Goal: Transaction & Acquisition: Download file/media

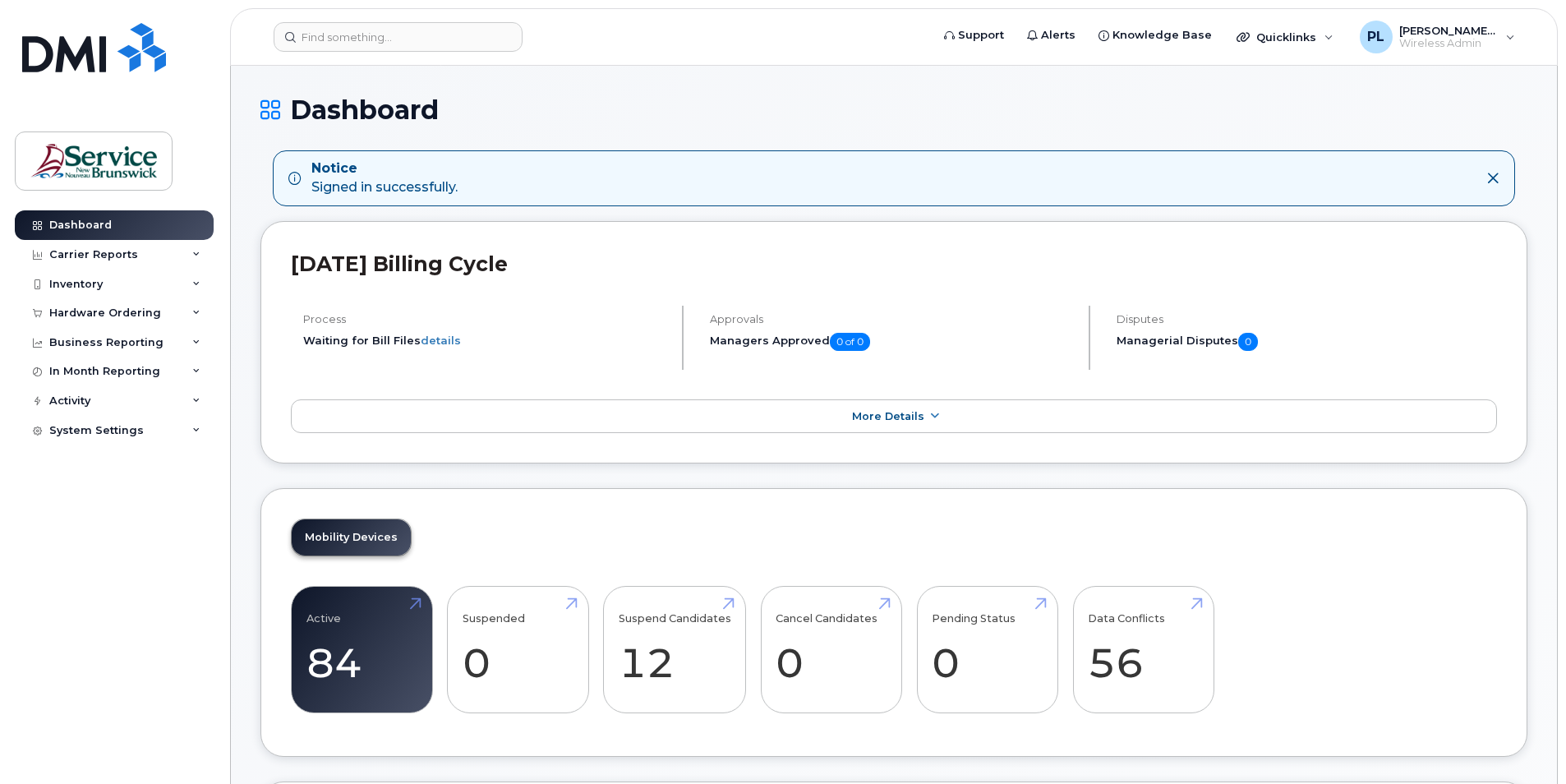
drag, startPoint x: 1284, startPoint y: 104, endPoint x: 1052, endPoint y: 97, distance: 232.1
click at [1277, 103] on h1 "Dashboard" at bounding box center [895, 109] width 1268 height 29
click at [86, 283] on div "Inventory" at bounding box center [76, 284] width 54 height 13
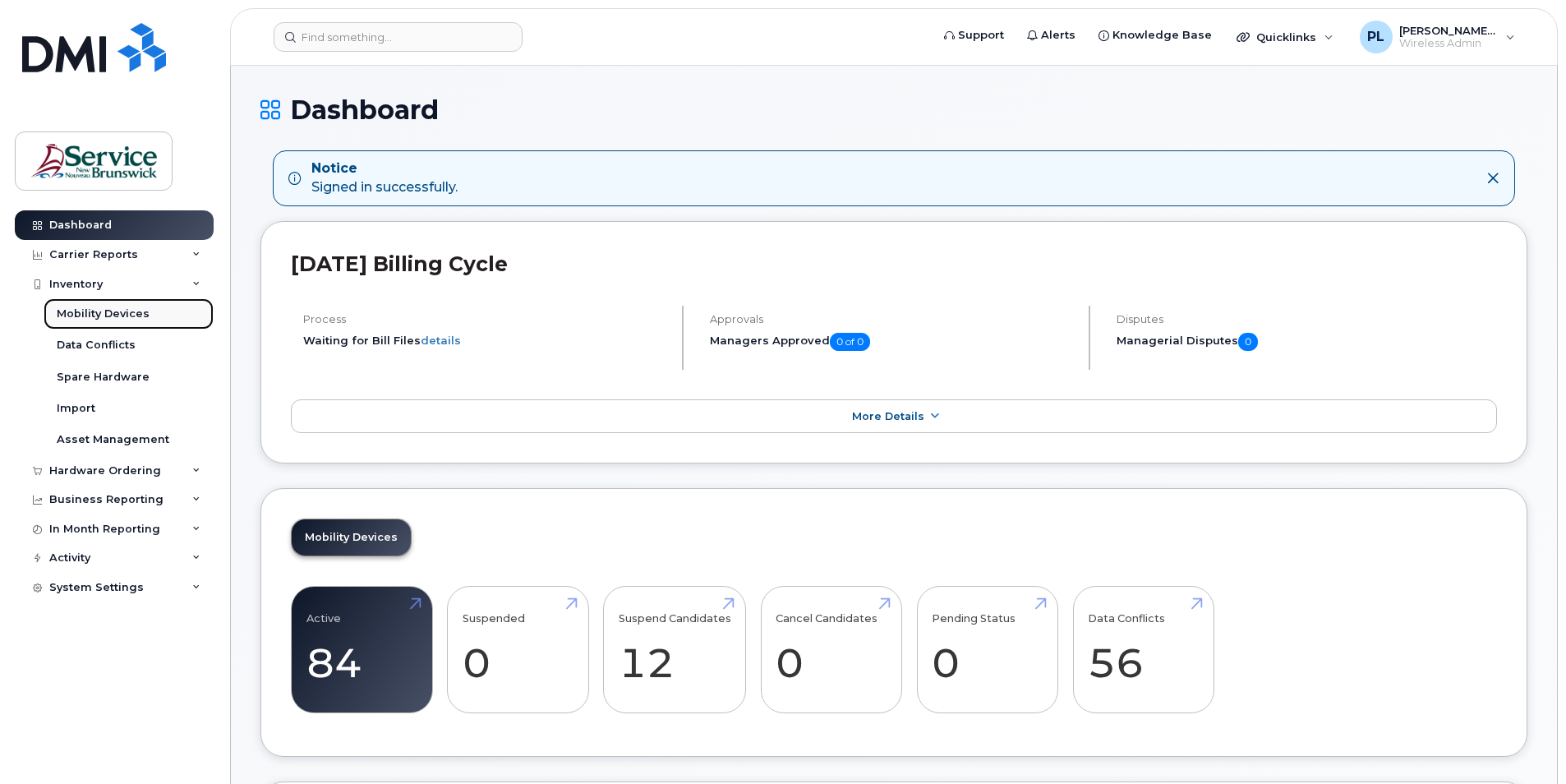
click at [104, 315] on div "Mobility Devices" at bounding box center [103, 314] width 93 height 15
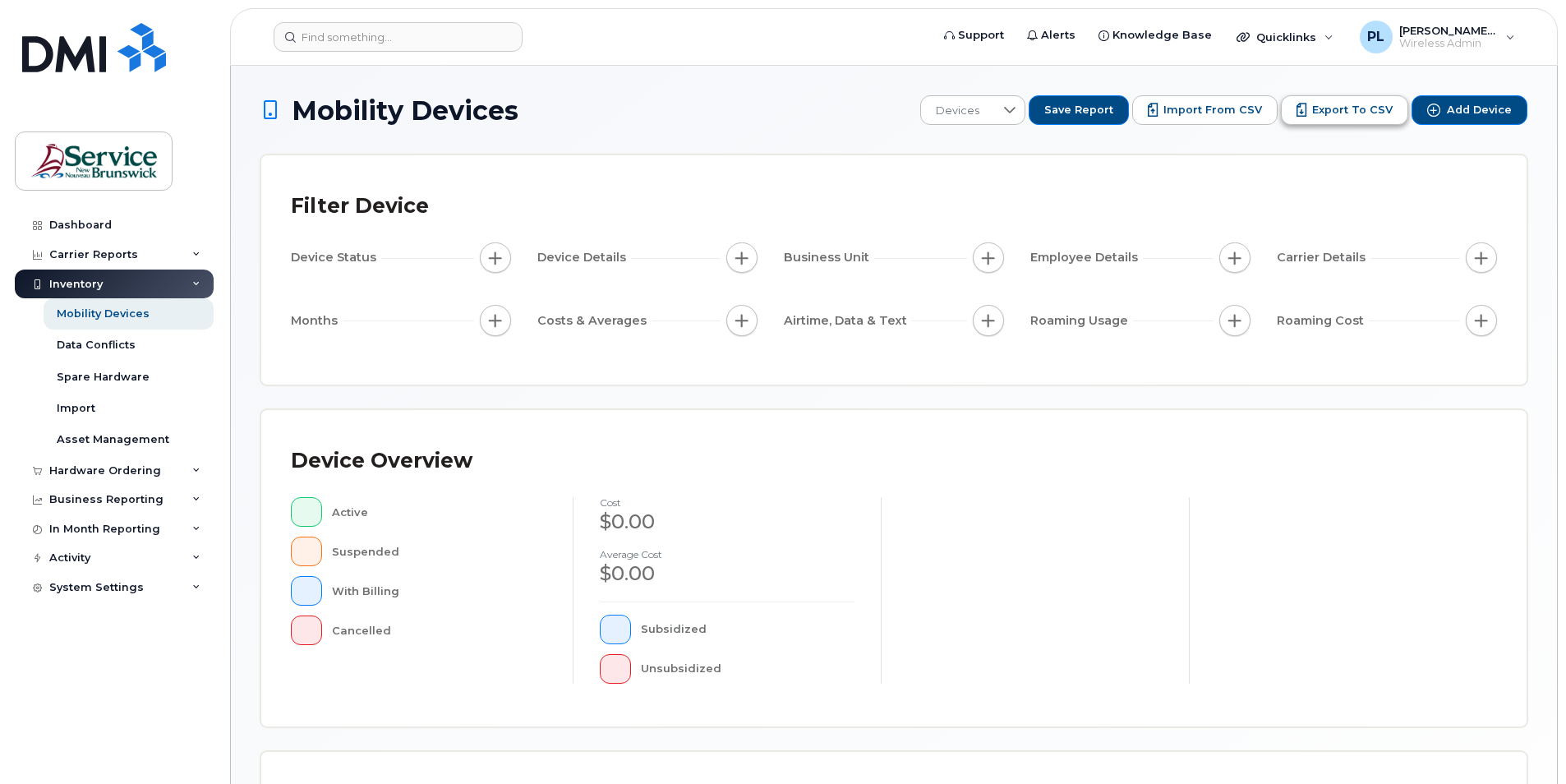
click at [1320, 101] on button "Export to CSV" at bounding box center [1345, 109] width 127 height 30
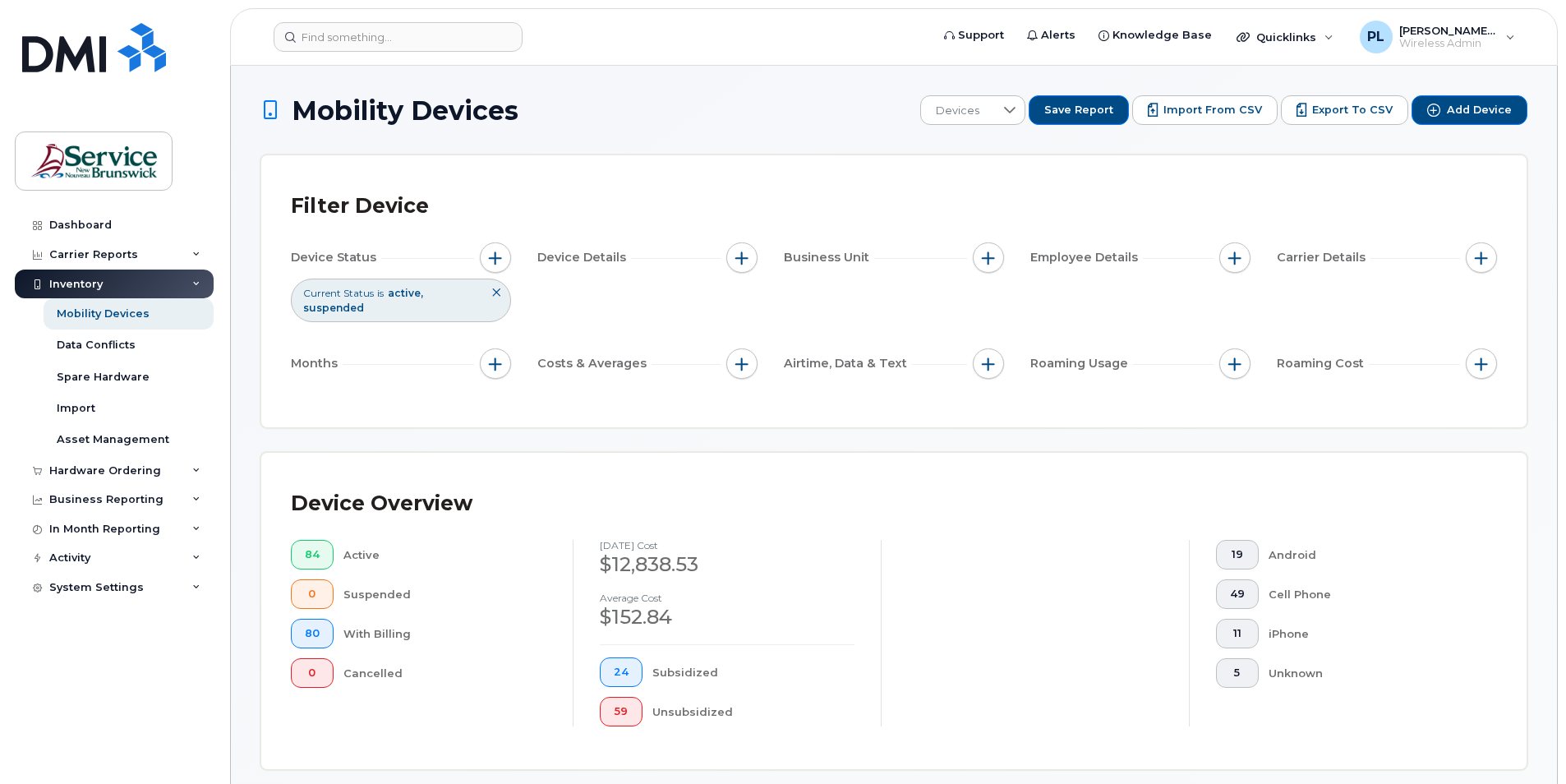
click at [1126, 209] on div "Filter Device" at bounding box center [895, 206] width 1207 height 43
click at [1227, 106] on span "Import from CSV" at bounding box center [1213, 110] width 99 height 15
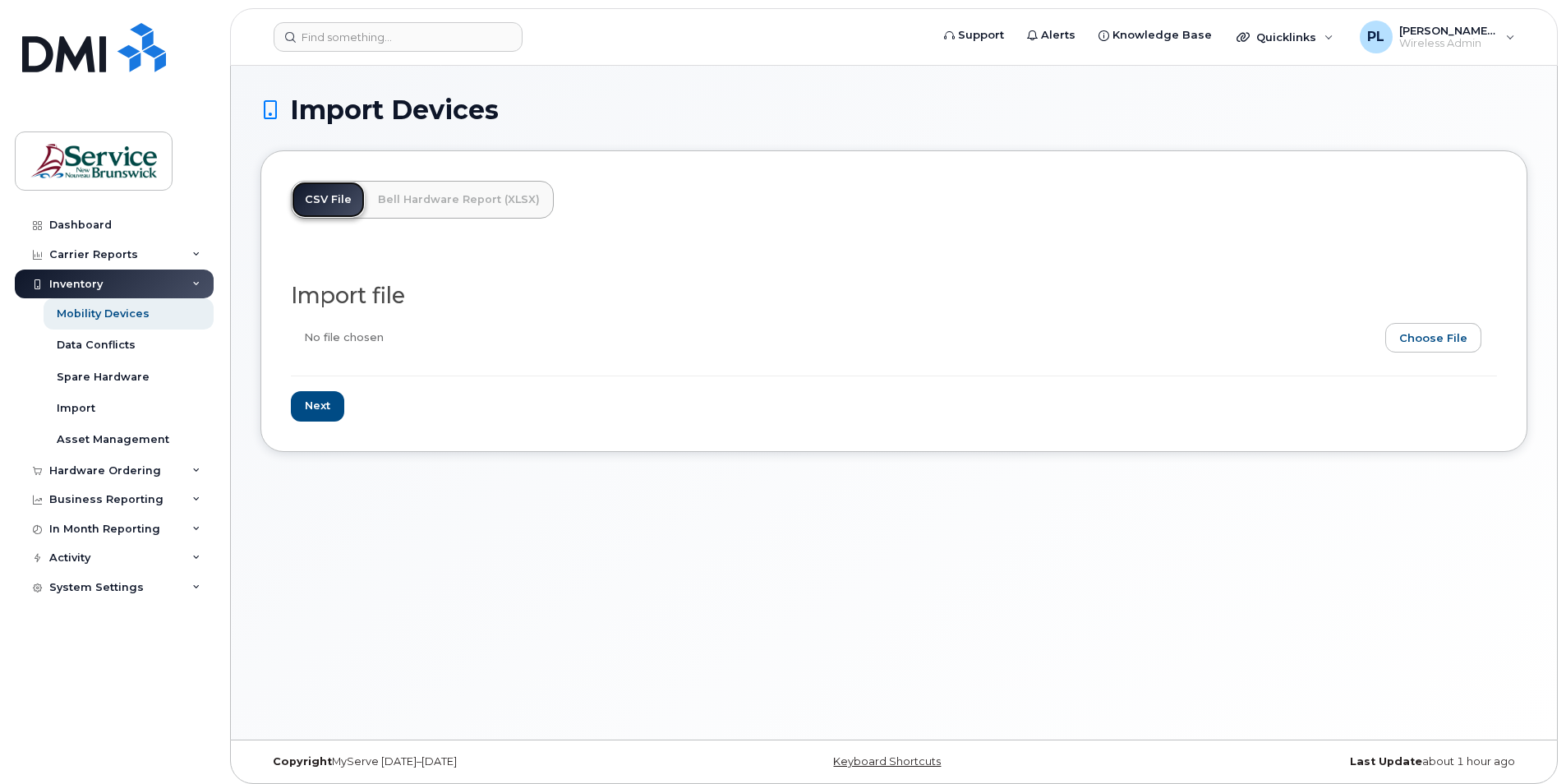
click at [298, 193] on link "CSV File" at bounding box center [328, 200] width 74 height 36
click at [1465, 331] on input "file" at bounding box center [887, 341] width 1193 height 38
type input "C:\fakepath\SNB (SNB) - Device Report - 2025-08-11.csv"
click at [330, 410] on input "Next" at bounding box center [318, 406] width 54 height 30
type input "Loading..."
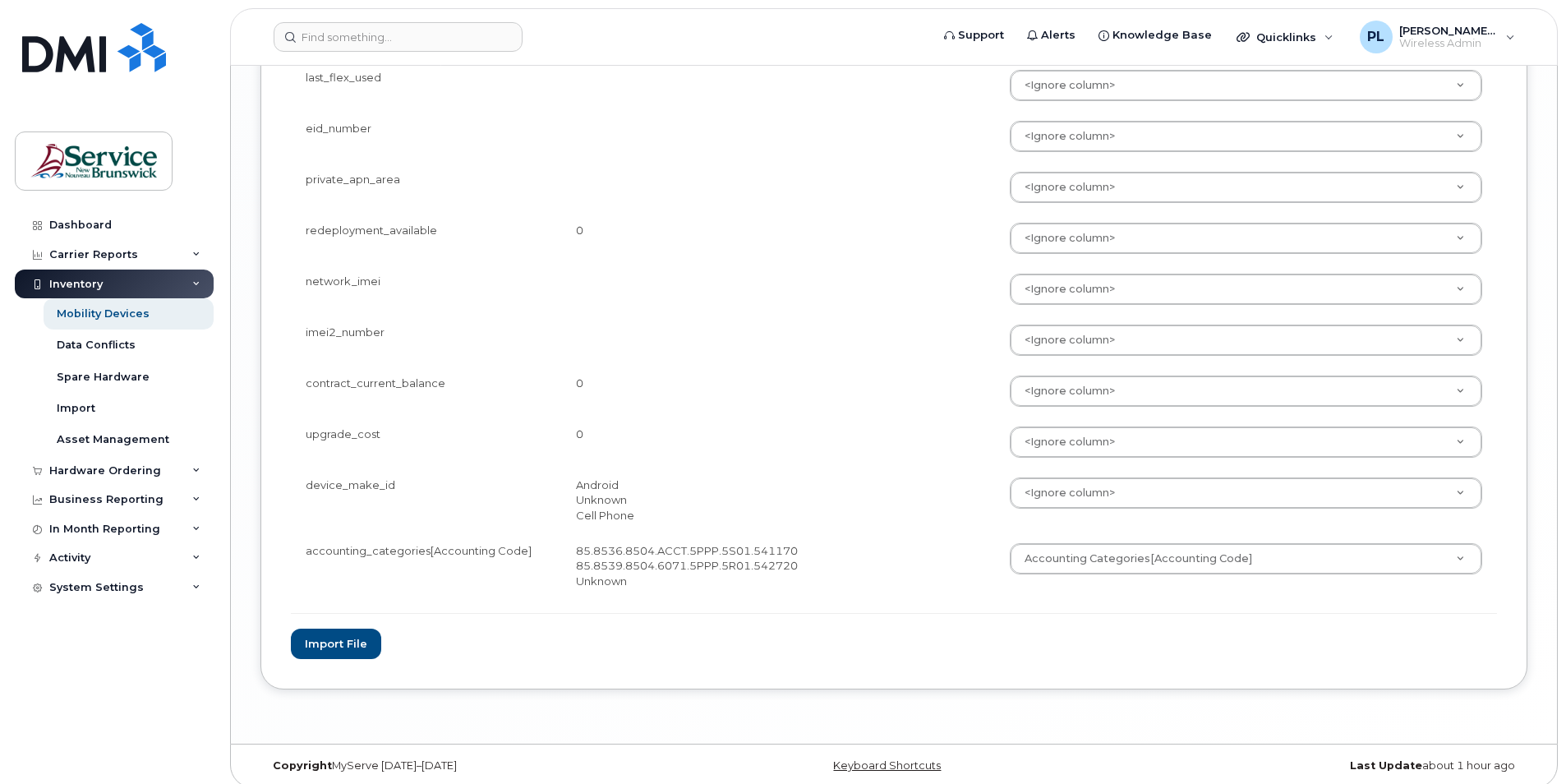
scroll to position [2761, 0]
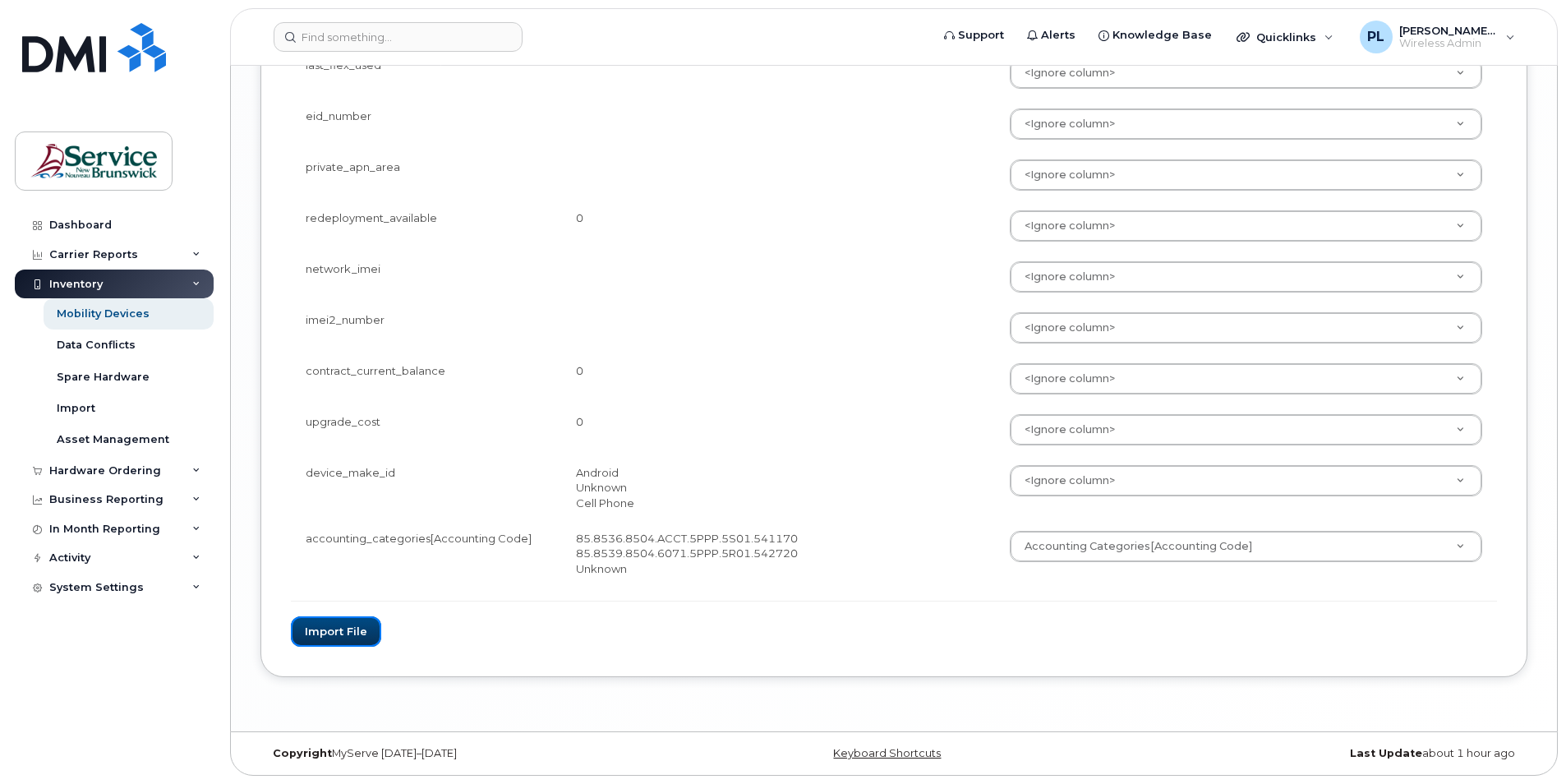
click at [308, 627] on button "Import file" at bounding box center [336, 632] width 91 height 30
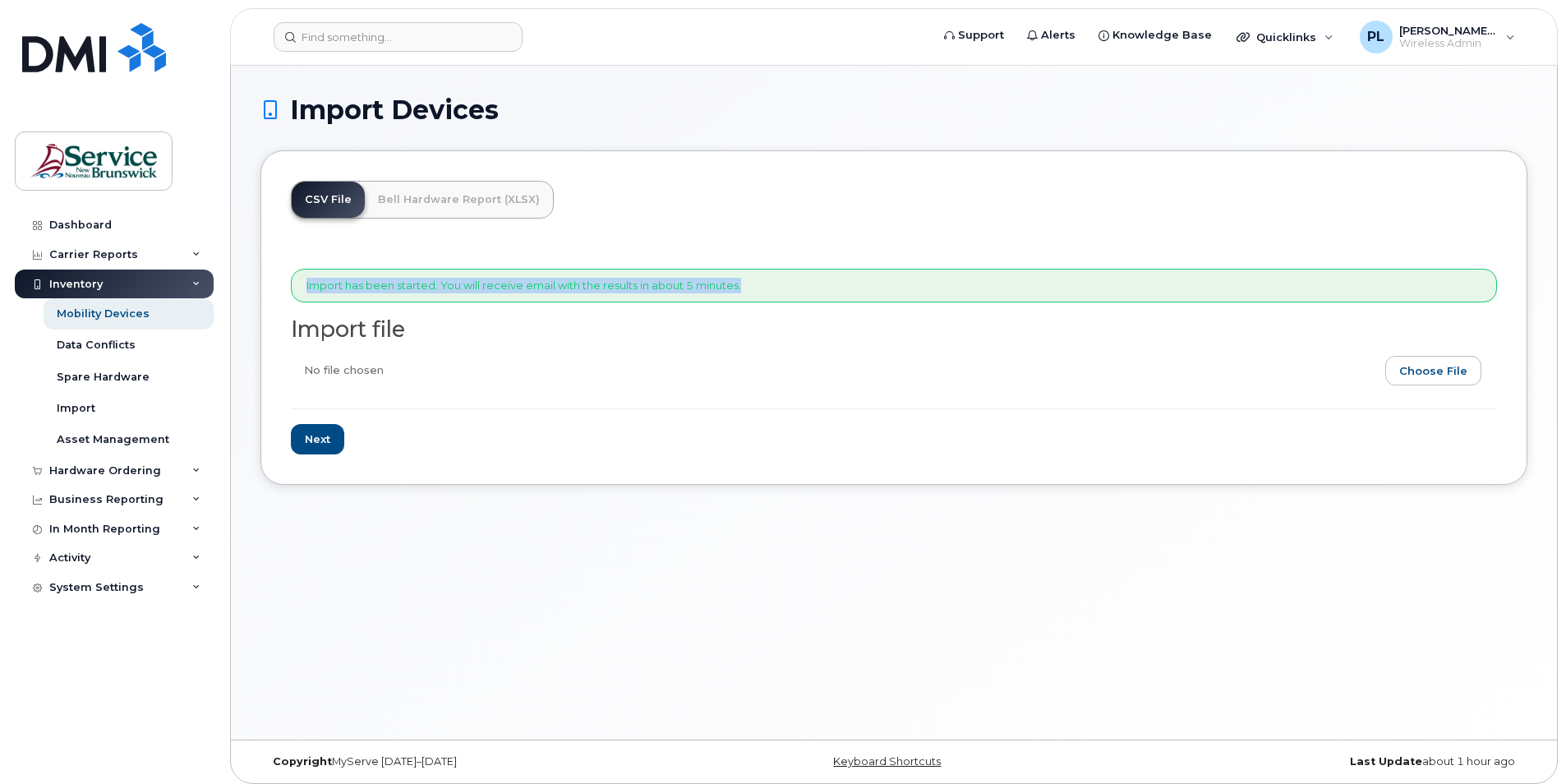
drag, startPoint x: 772, startPoint y: 284, endPoint x: 268, endPoint y: 287, distance: 504.0
click at [272, 287] on div "CSV File Bell Hardware Report (XLSX) Import has been started. You will receive …" at bounding box center [895, 317] width 1268 height 334
click at [84, 313] on div "Mobility Devices" at bounding box center [103, 314] width 93 height 15
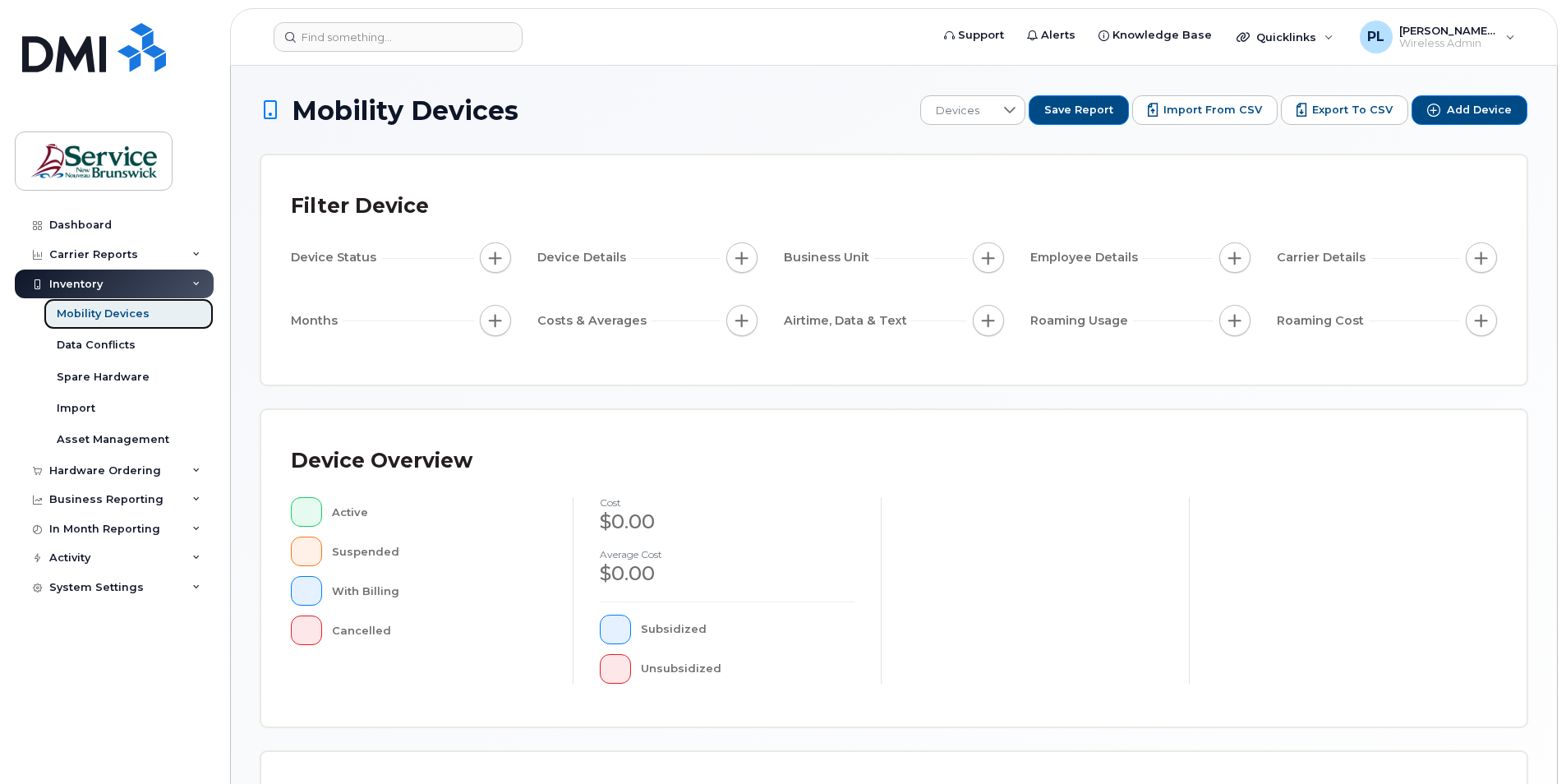
scroll to position [346, 0]
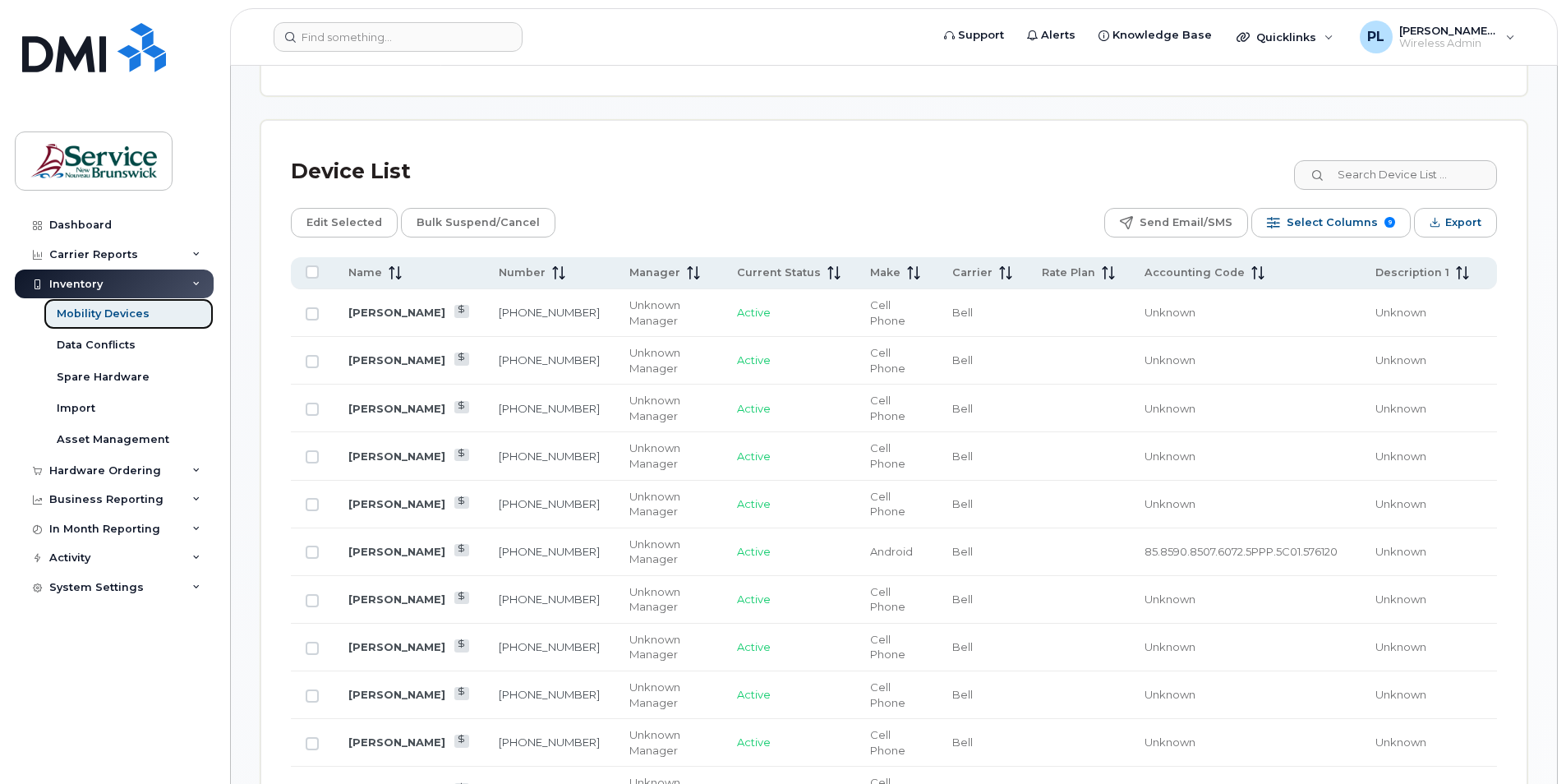
scroll to position [675, 0]
drag, startPoint x: 1365, startPoint y: 177, endPoint x: 1355, endPoint y: 181, distance: 10.8
click at [1363, 178] on input at bounding box center [1395, 174] width 204 height 30
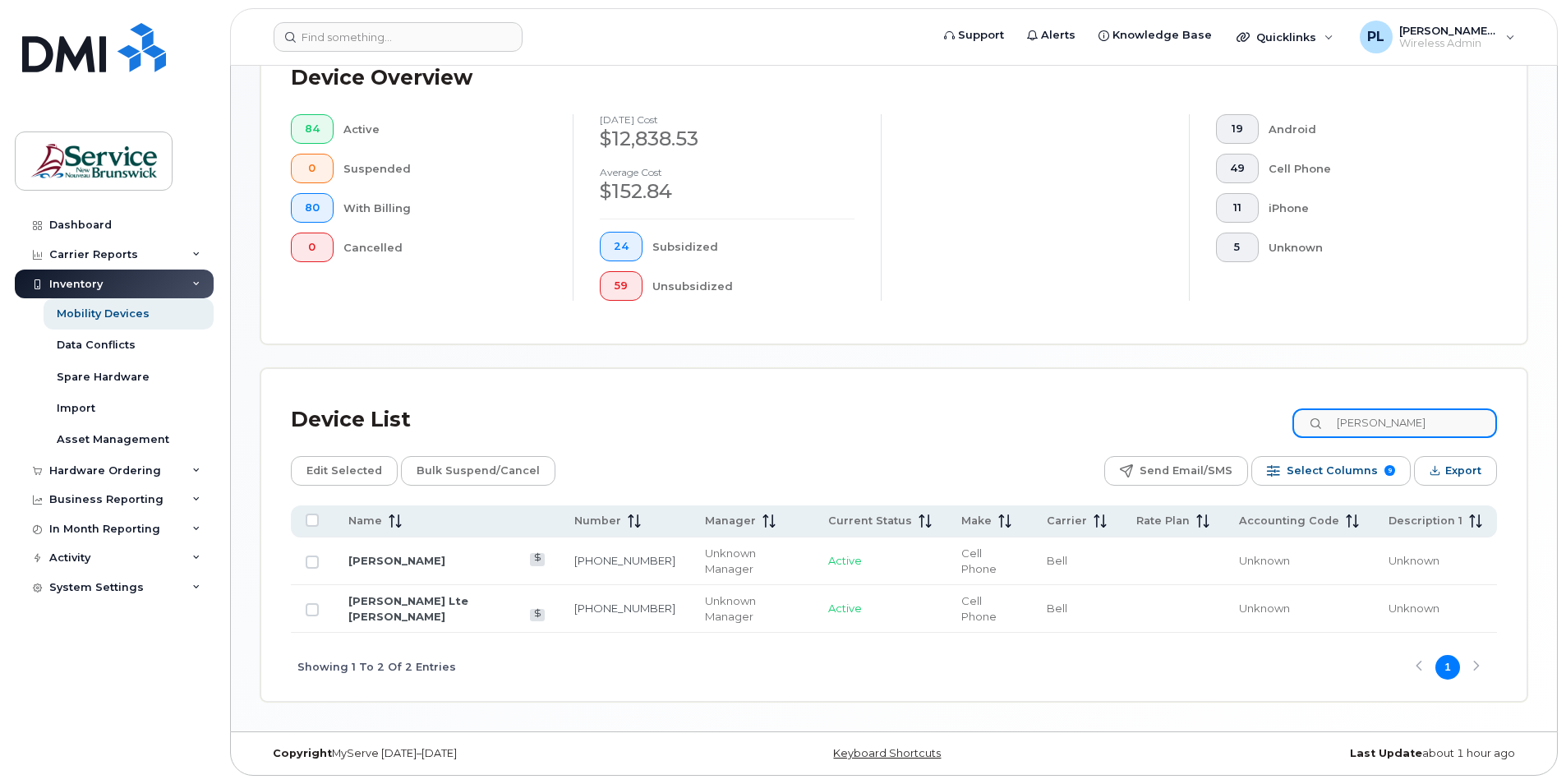
scroll to position [395, 0]
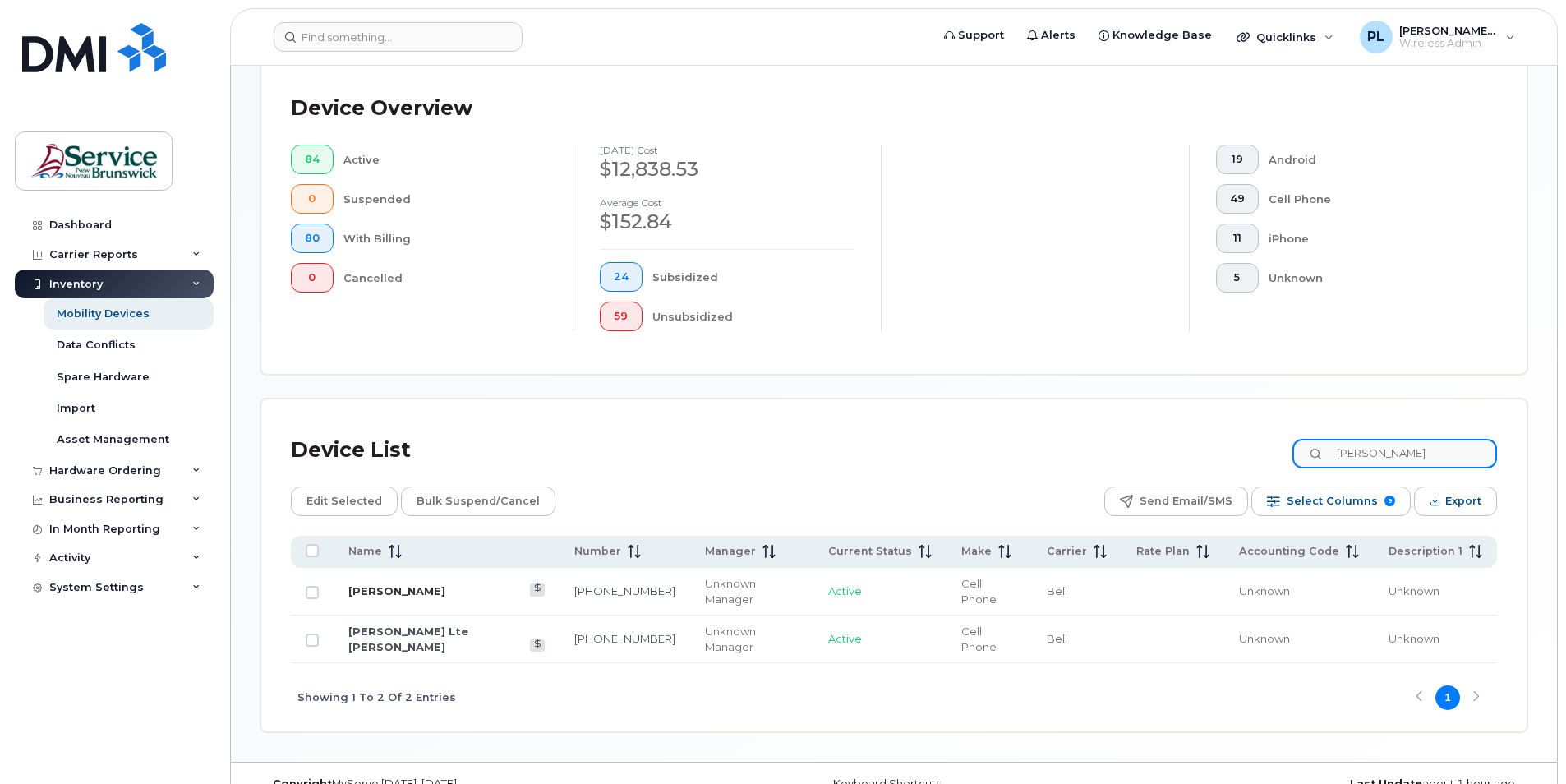
type input "munroe"
click at [397, 584] on link "[PERSON_NAME]" at bounding box center [397, 590] width 97 height 13
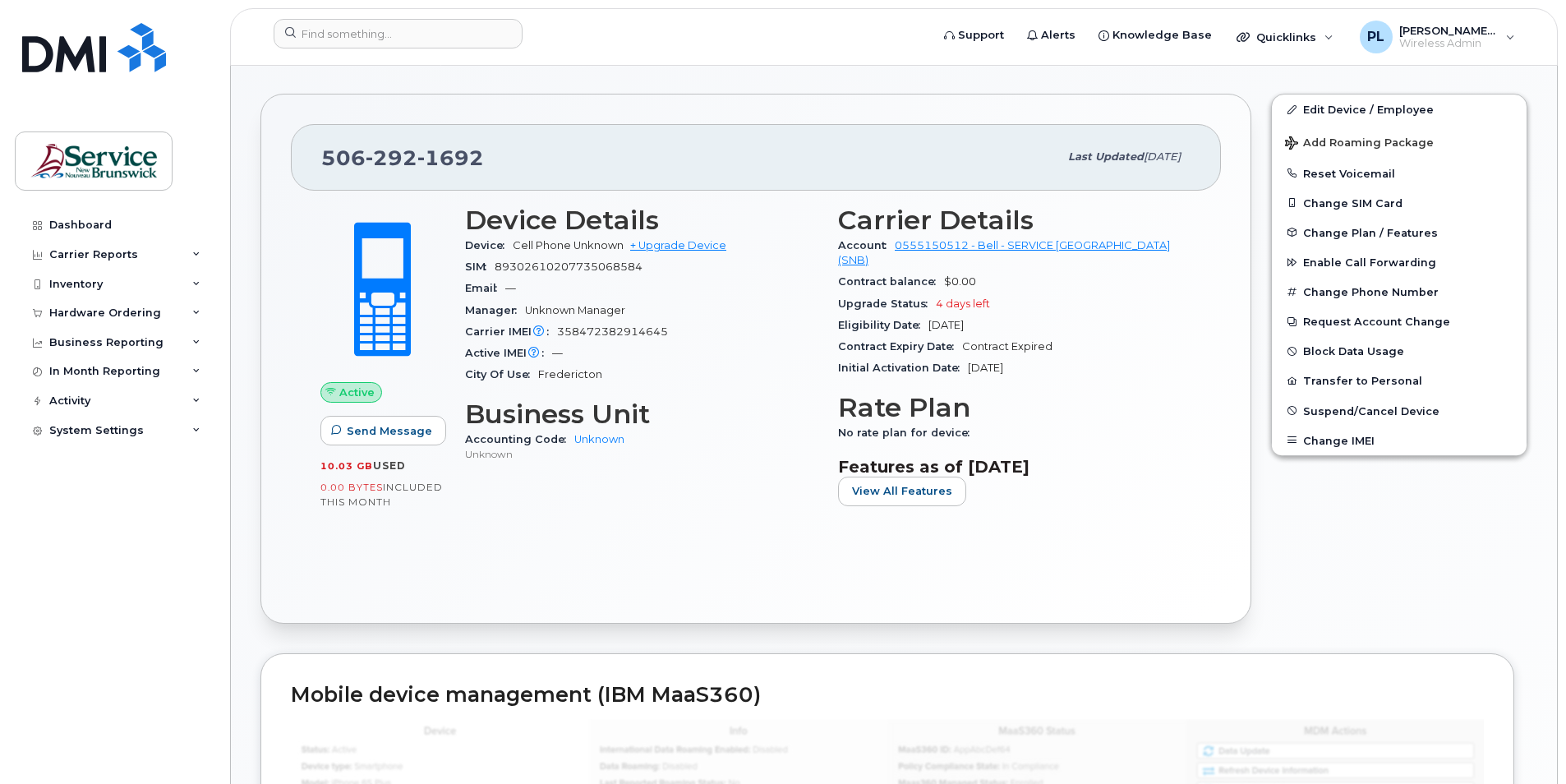
scroll to position [329, 0]
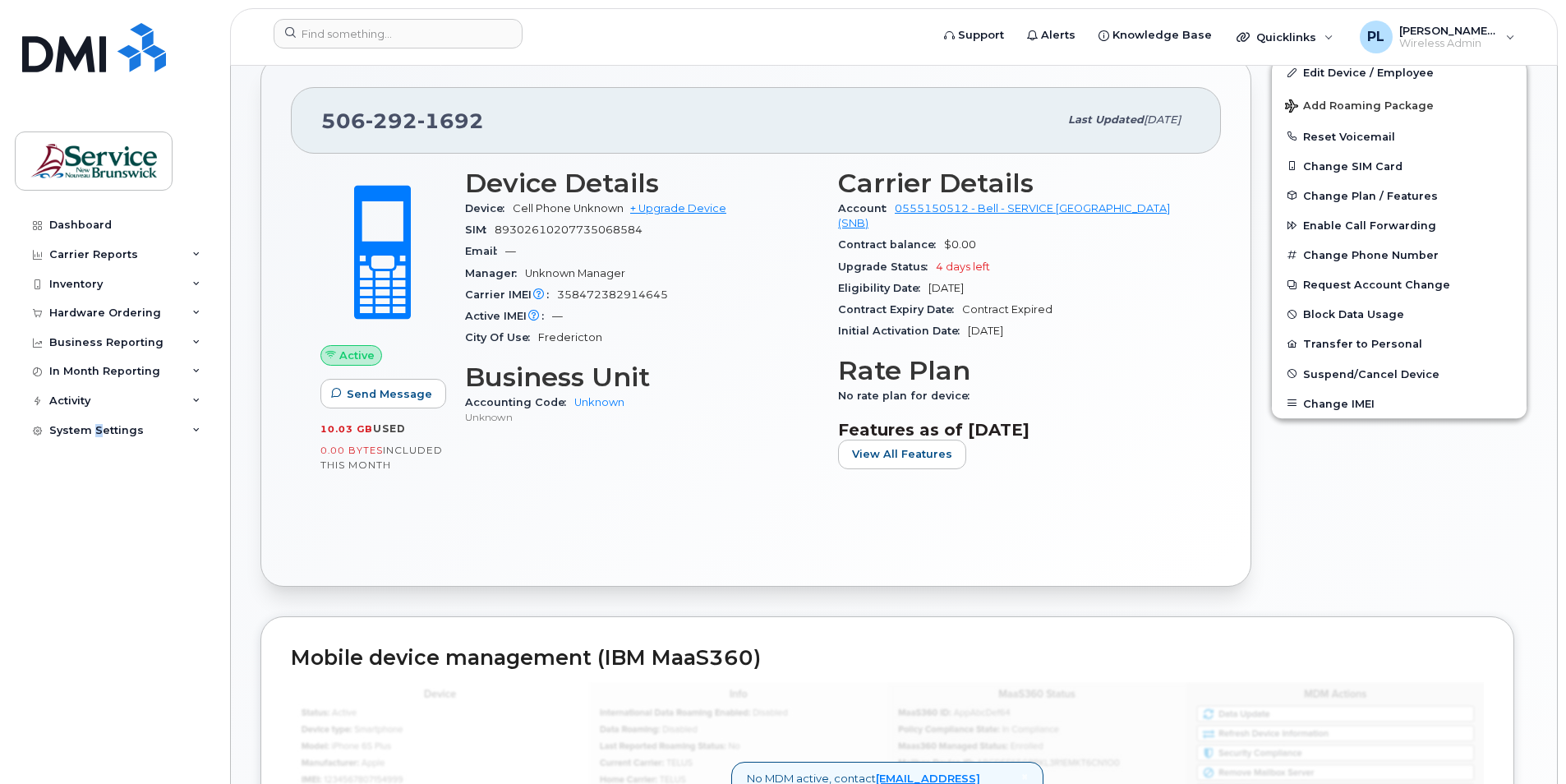
drag, startPoint x: 97, startPoint y: 574, endPoint x: 110, endPoint y: 537, distance: 39.2
click at [103, 563] on div "Dashboard Carrier Reports Monthly Billing Data Daily Data Pooling Data Behavior…" at bounding box center [117, 485] width 203 height 548
drag, startPoint x: 110, startPoint y: 537, endPoint x: 82, endPoint y: 282, distance: 256.5
click at [82, 282] on div "Inventory" at bounding box center [76, 284] width 54 height 13
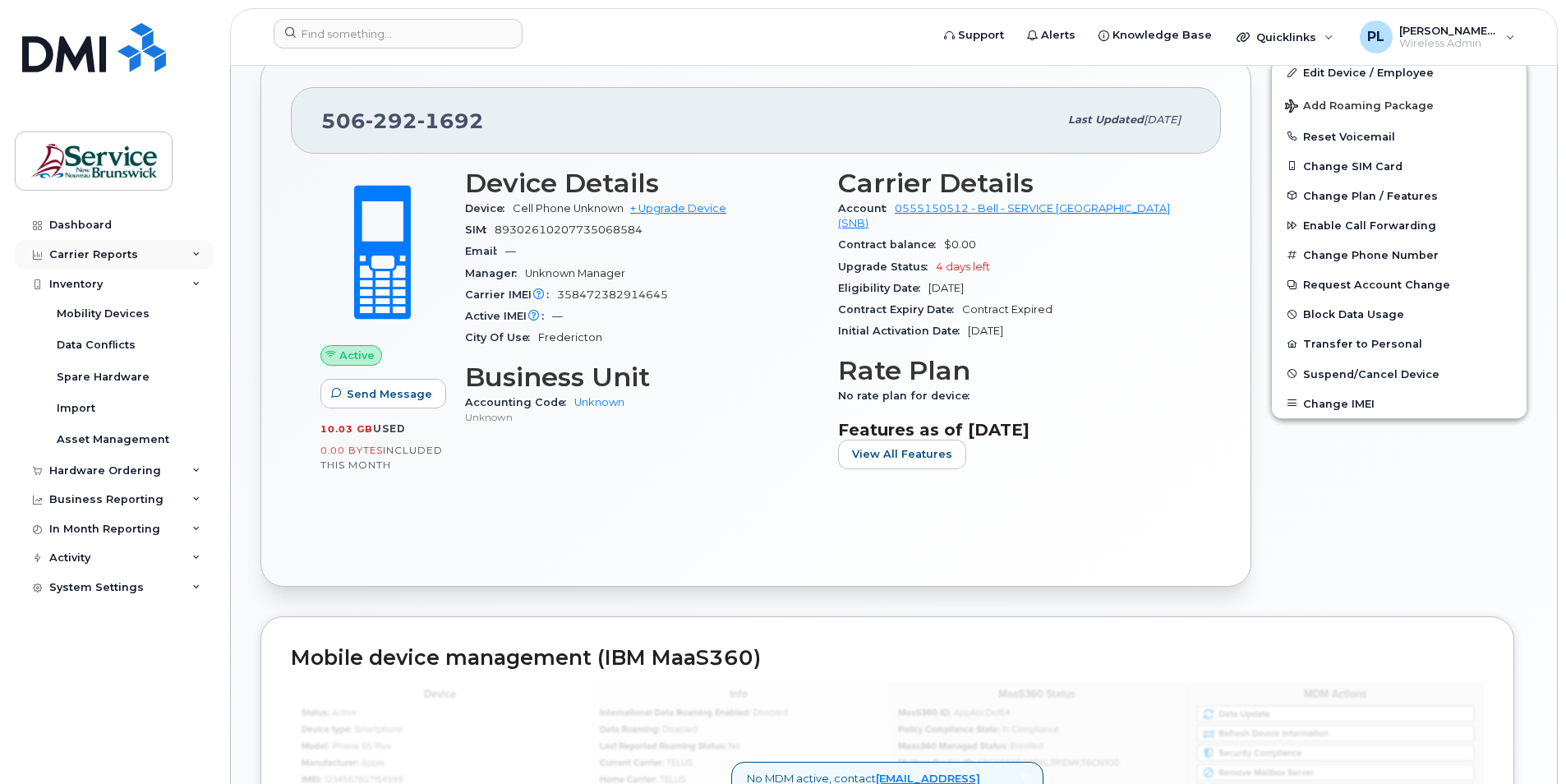
click at [83, 254] on div "Carrier Reports" at bounding box center [93, 254] width 89 height 13
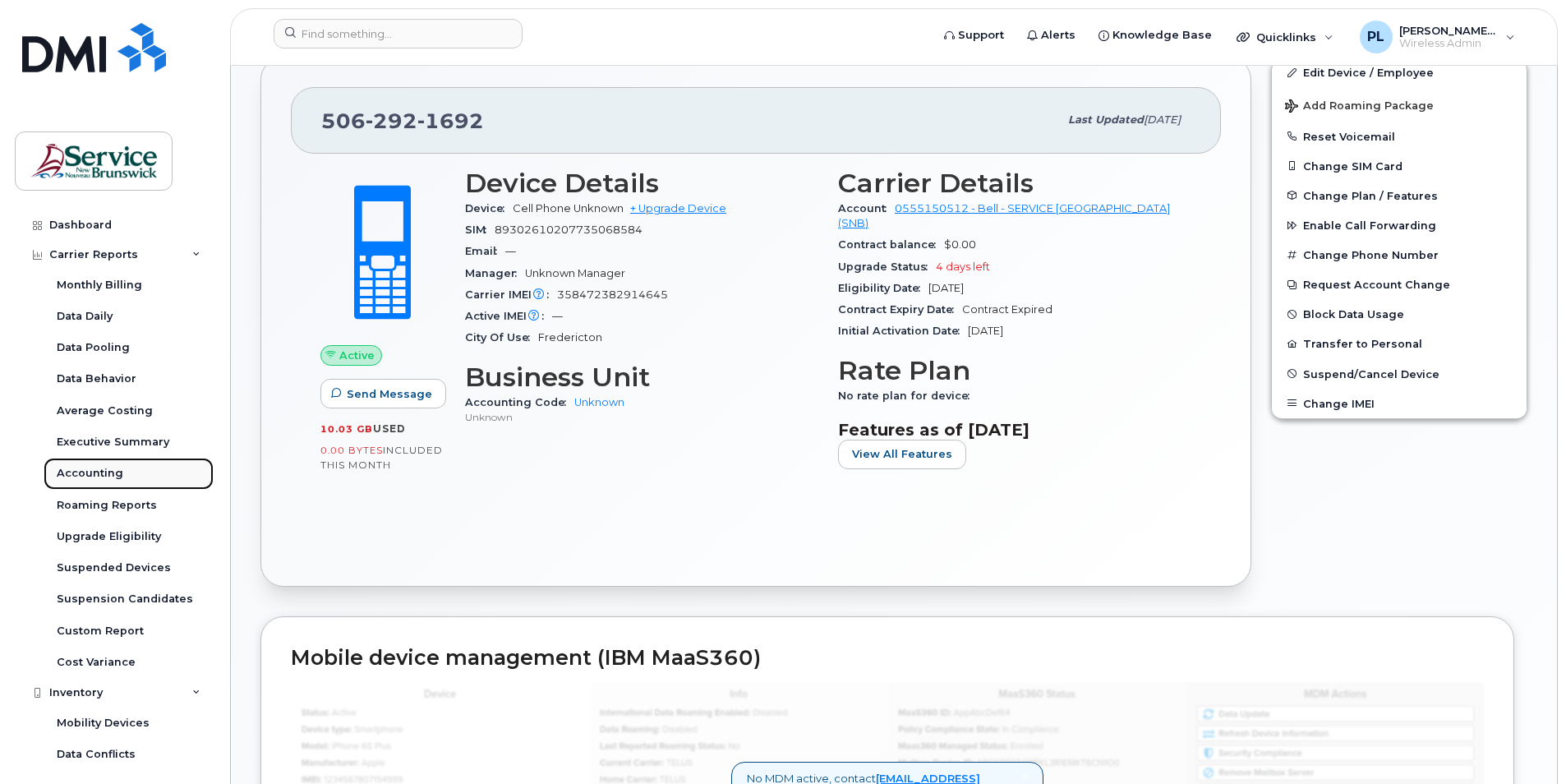
click at [104, 474] on div "Accounting" at bounding box center [90, 473] width 66 height 15
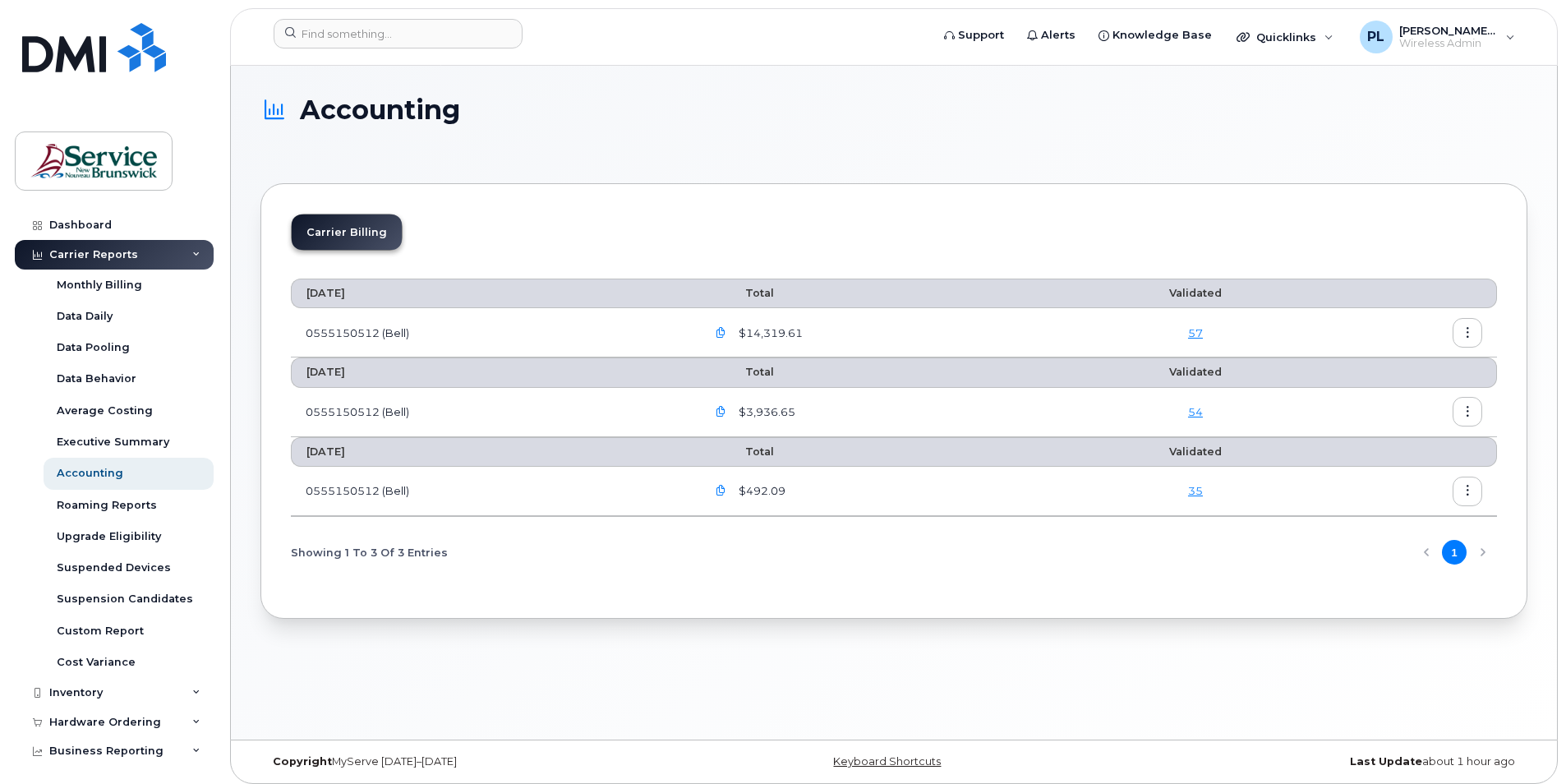
click at [726, 490] on icon "button" at bounding box center [722, 491] width 11 height 11
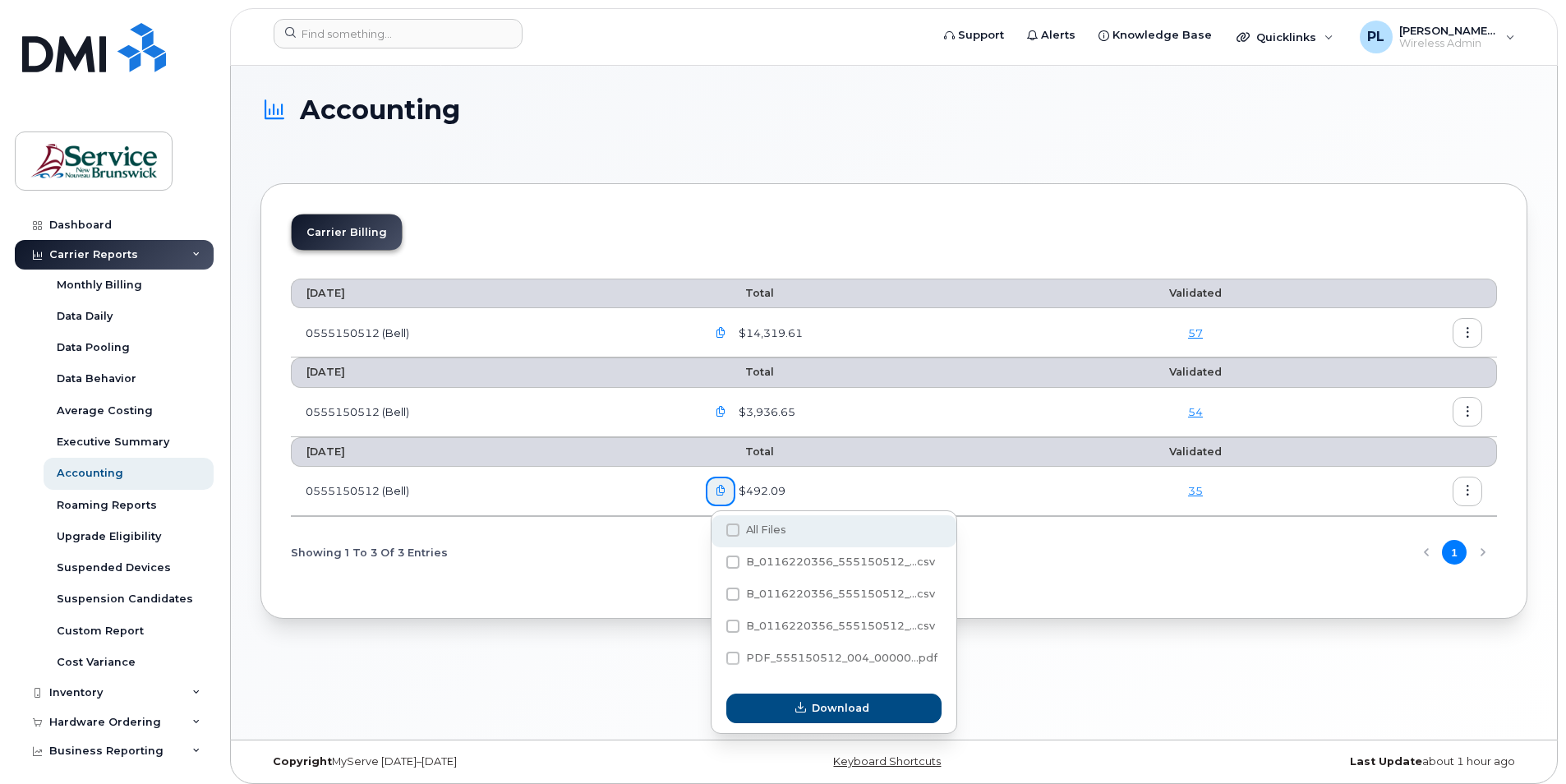
click at [727, 529] on span at bounding box center [732, 530] width 13 height 13
click at [715, 529] on input "All Files" at bounding box center [710, 530] width 8 height 8
checkbox input "true"
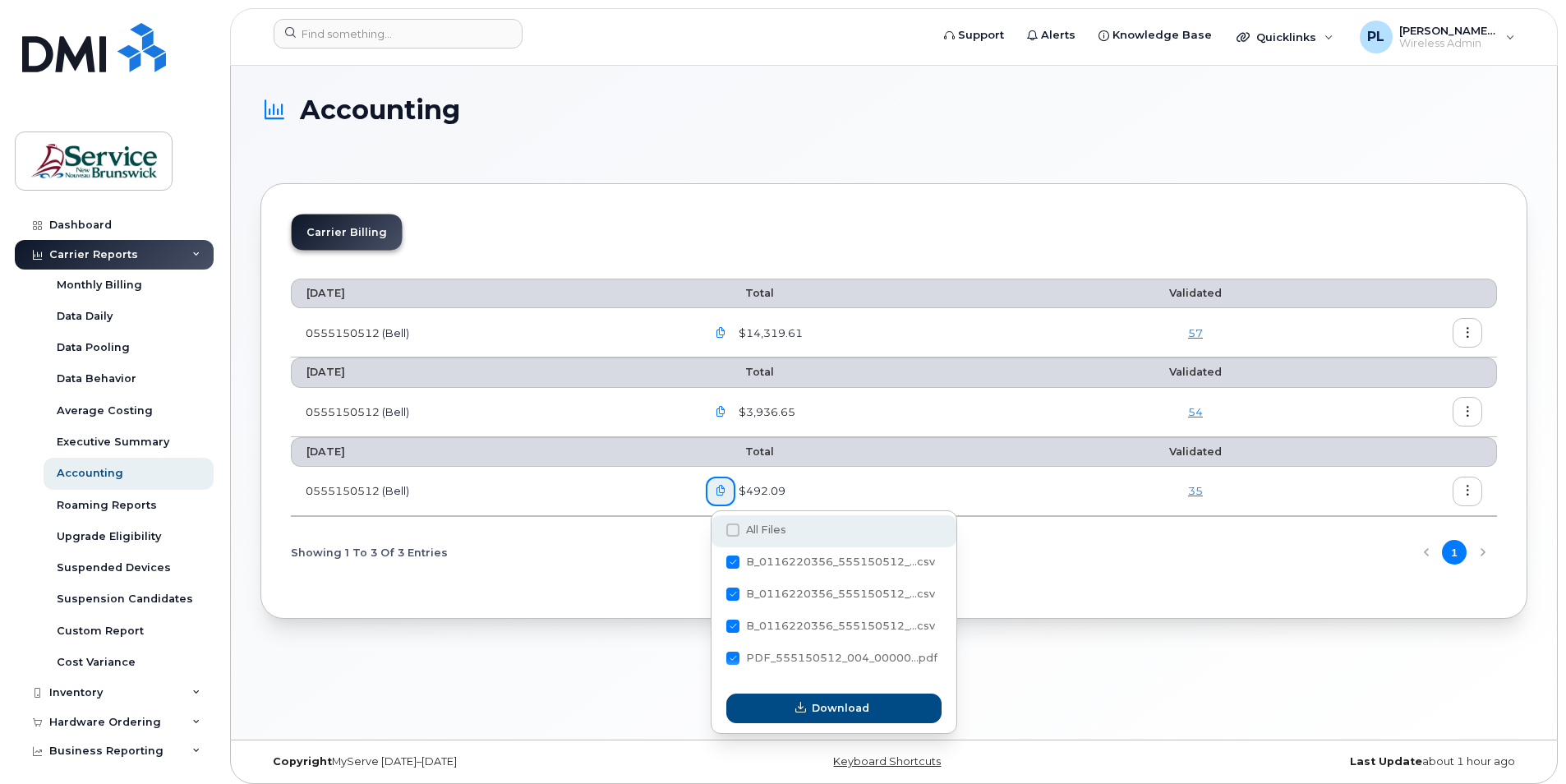
checkbox input "true"
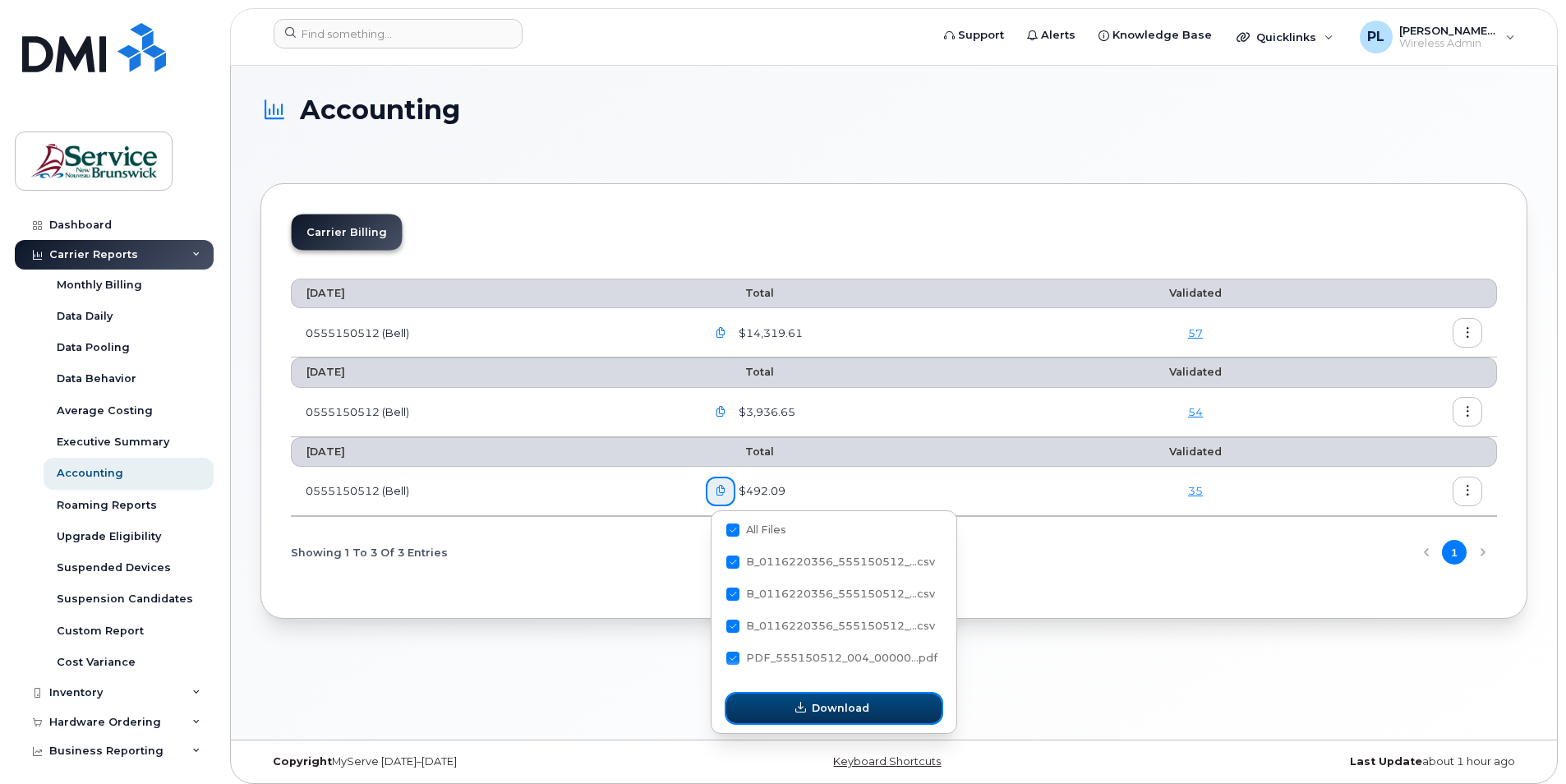
click at [806, 704] on icon "button" at bounding box center [800, 708] width 11 height 11
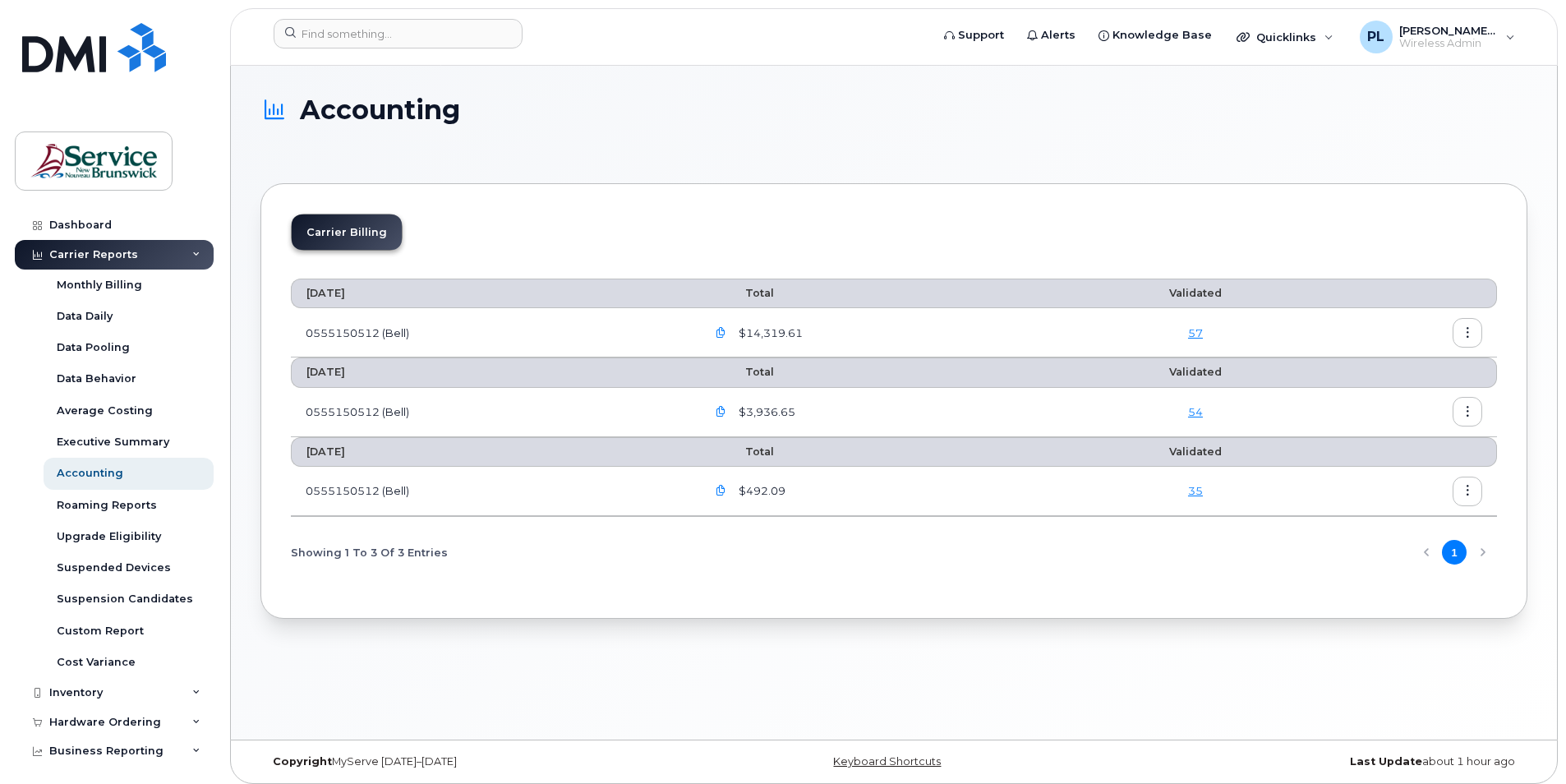
drag, startPoint x: 727, startPoint y: 400, endPoint x: 727, endPoint y: 409, distance: 9.0
click at [727, 401] on button "button" at bounding box center [721, 411] width 30 height 30
click at [725, 409] on icon "button" at bounding box center [722, 412] width 11 height 11
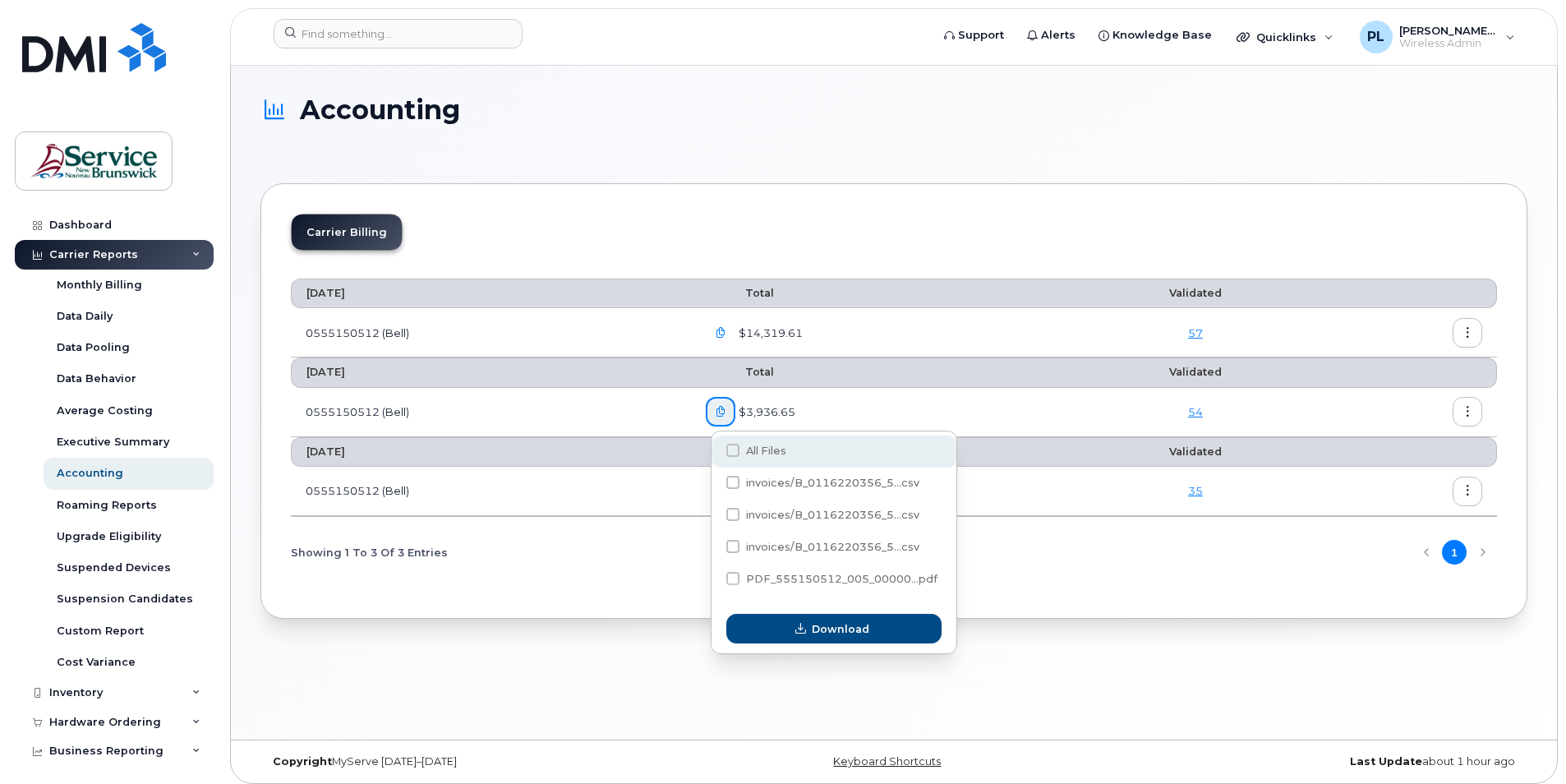
click at [731, 452] on span at bounding box center [732, 450] width 13 height 13
click at [715, 452] on input "All Files" at bounding box center [710, 451] width 8 height 8
checkbox input "true"
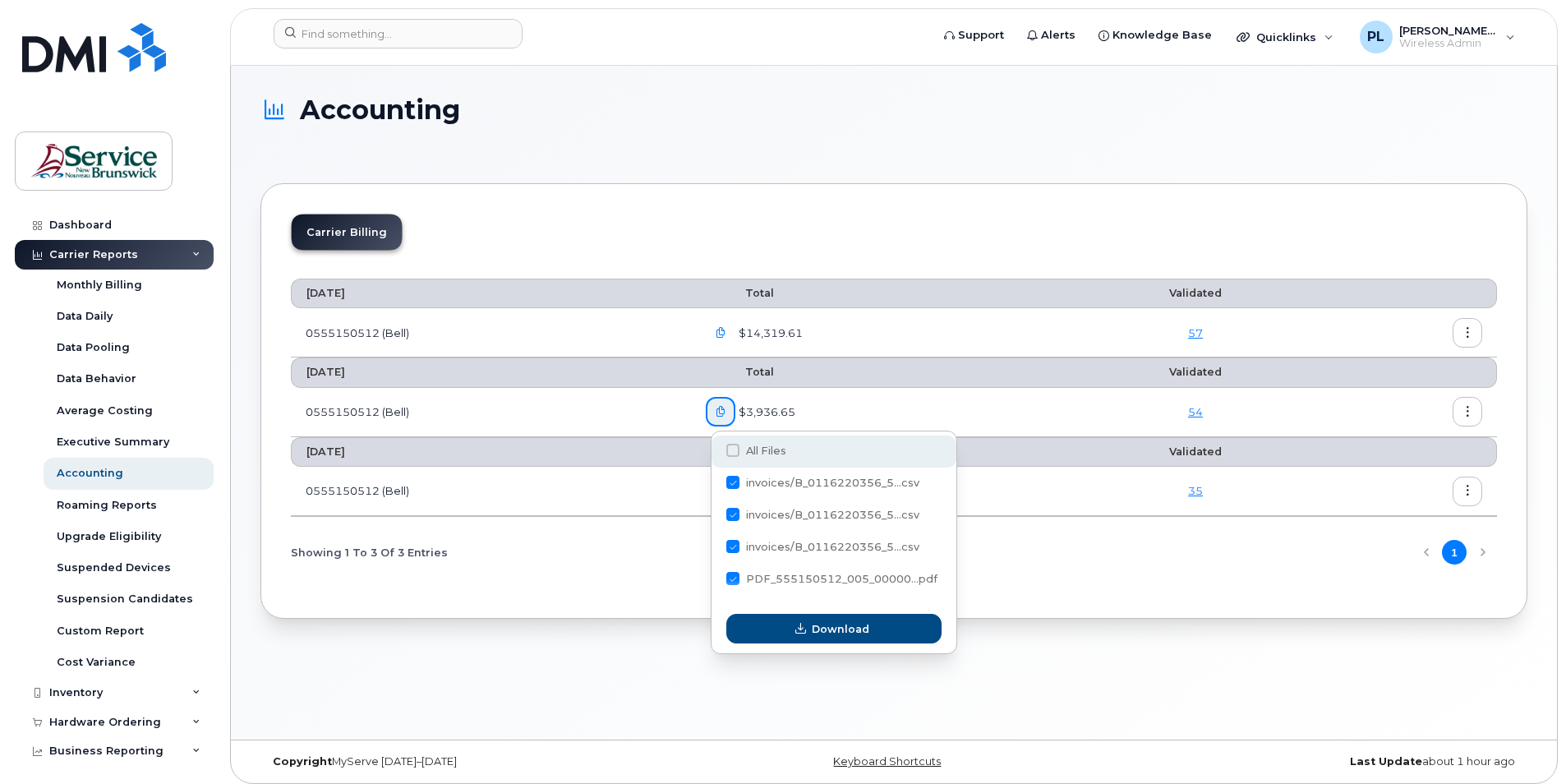
checkbox input "true"
drag, startPoint x: 818, startPoint y: 620, endPoint x: 799, endPoint y: 474, distance: 147.2
click at [819, 622] on span "Download" at bounding box center [841, 628] width 57 height 15
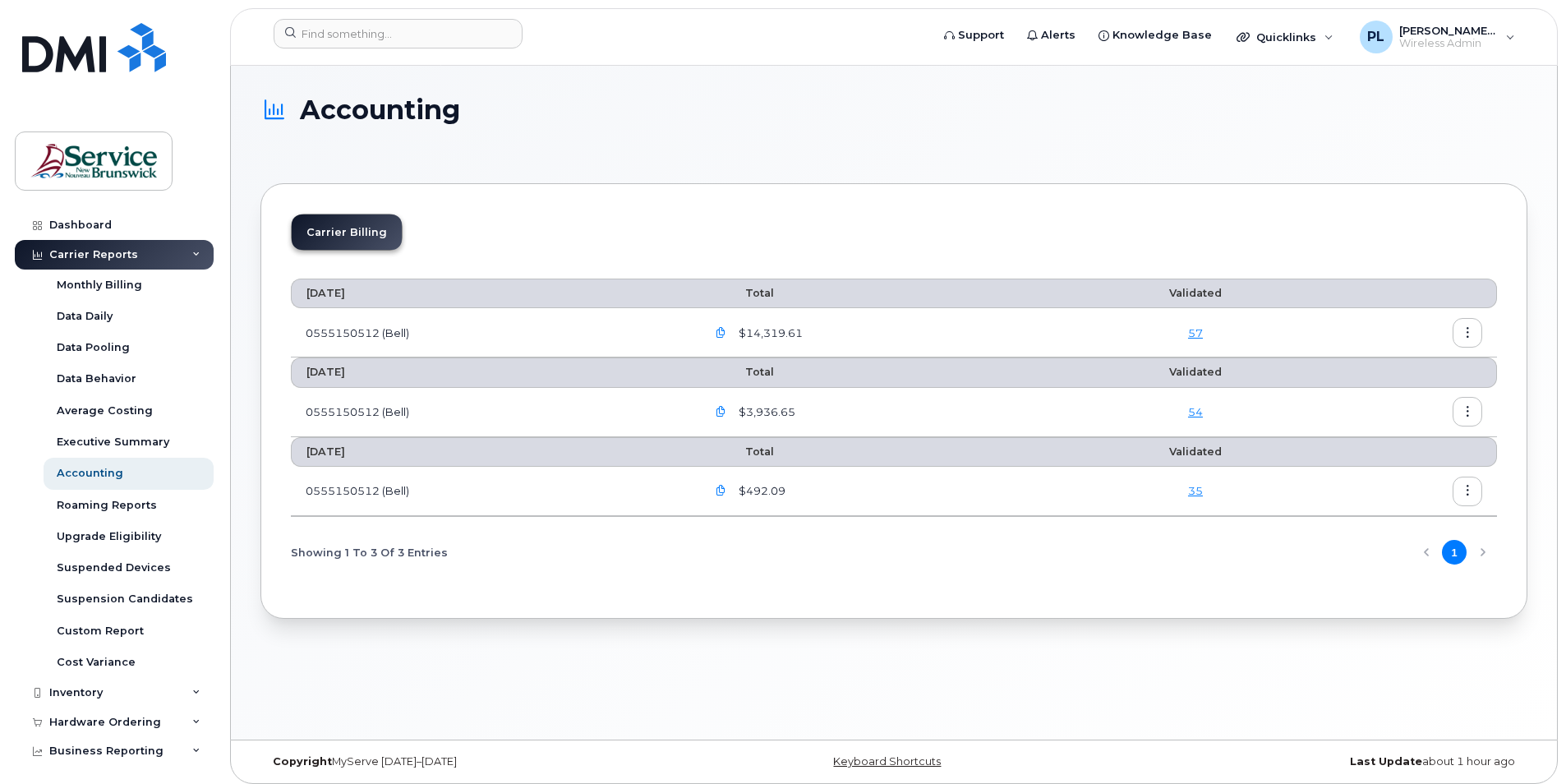
drag, startPoint x: 719, startPoint y: 323, endPoint x: 736, endPoint y: 344, distance: 27.0
click at [719, 323] on button "button" at bounding box center [721, 332] width 30 height 30
click at [726, 334] on icon "button" at bounding box center [722, 333] width 11 height 11
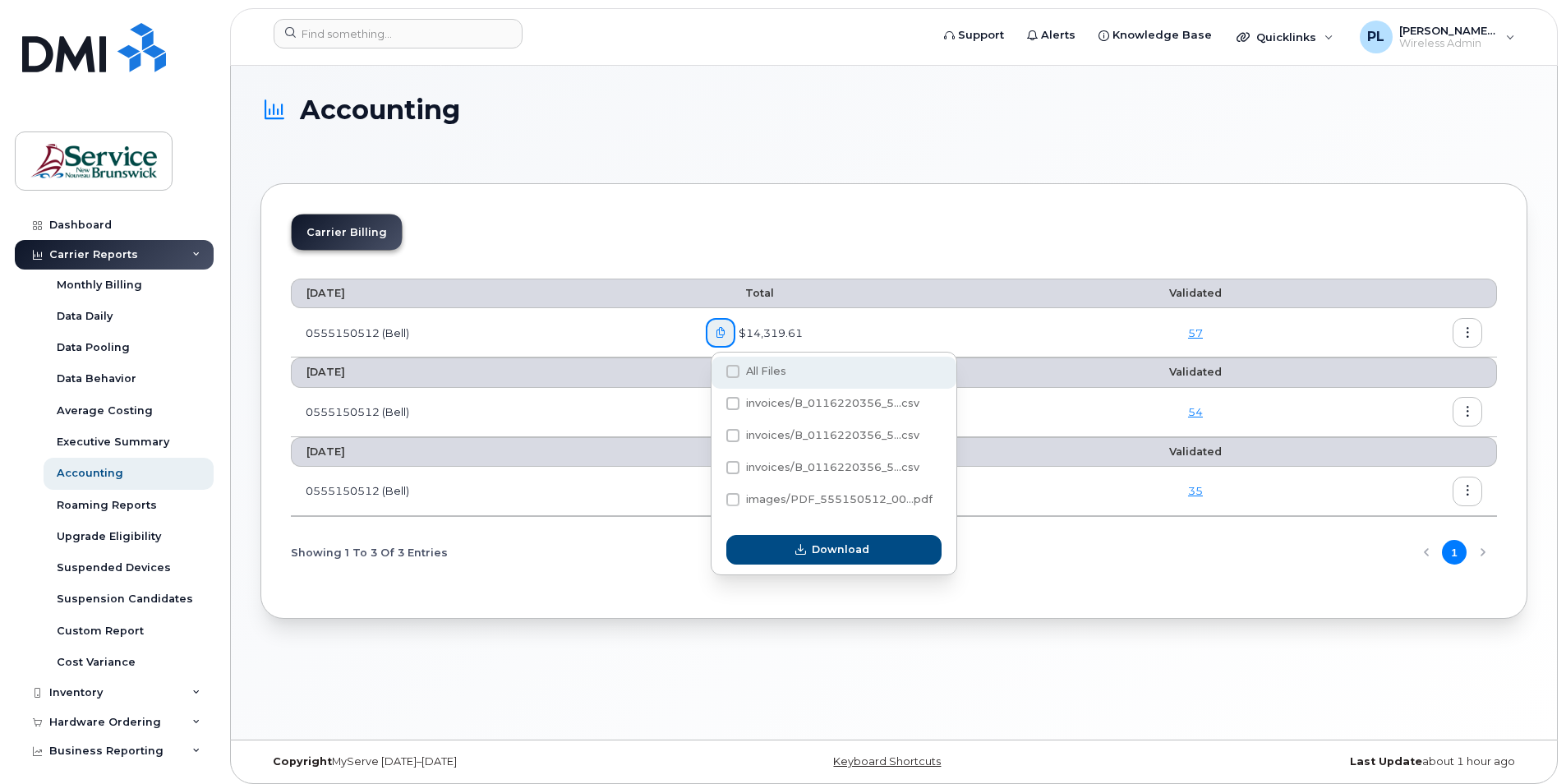
click at [731, 371] on span at bounding box center [732, 371] width 13 height 13
click at [715, 371] on input "All Files" at bounding box center [710, 372] width 8 height 8
checkbox input "true"
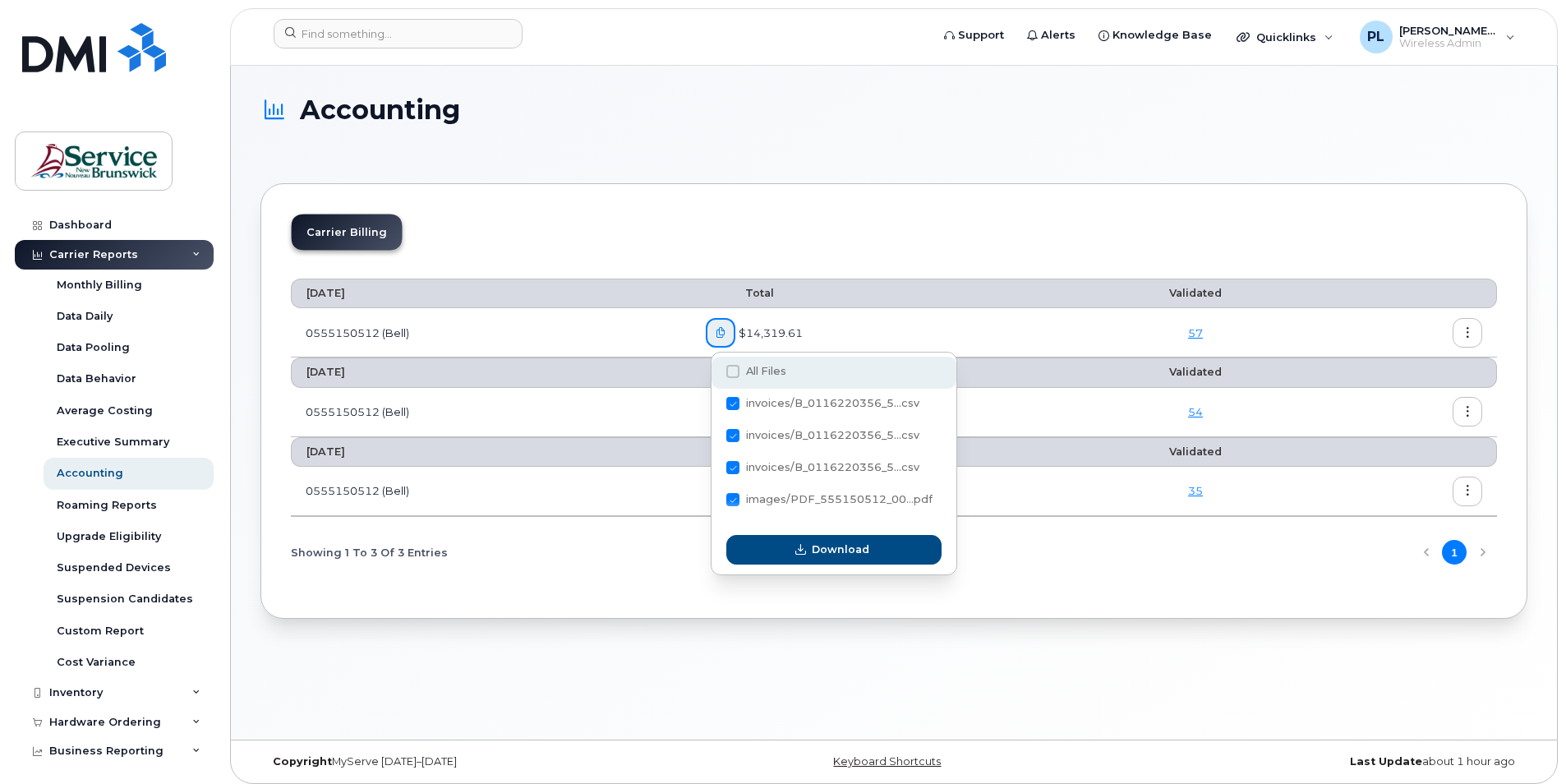
checkbox input "true"
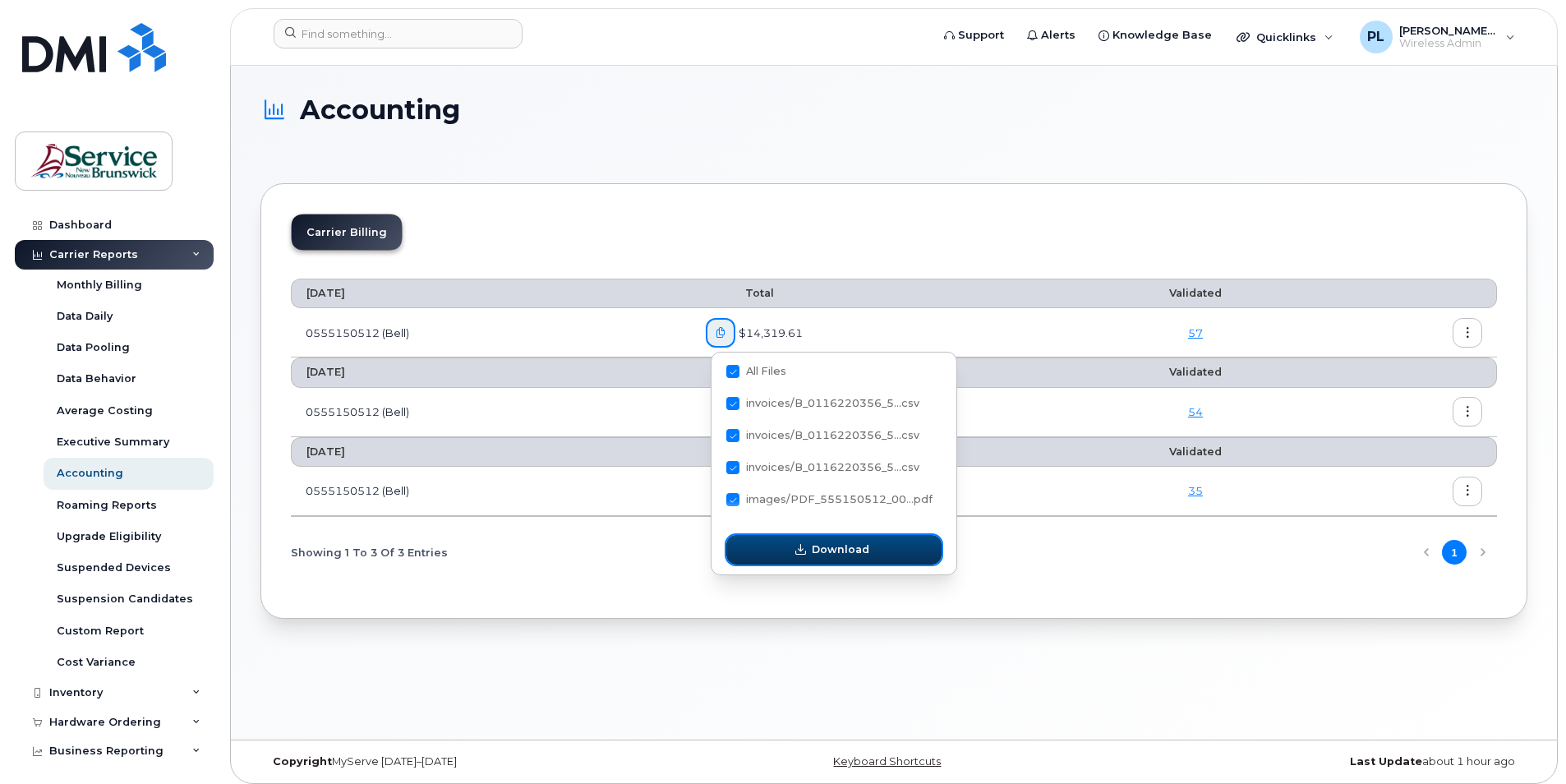
click at [805, 550] on icon "button" at bounding box center [800, 550] width 11 height 11
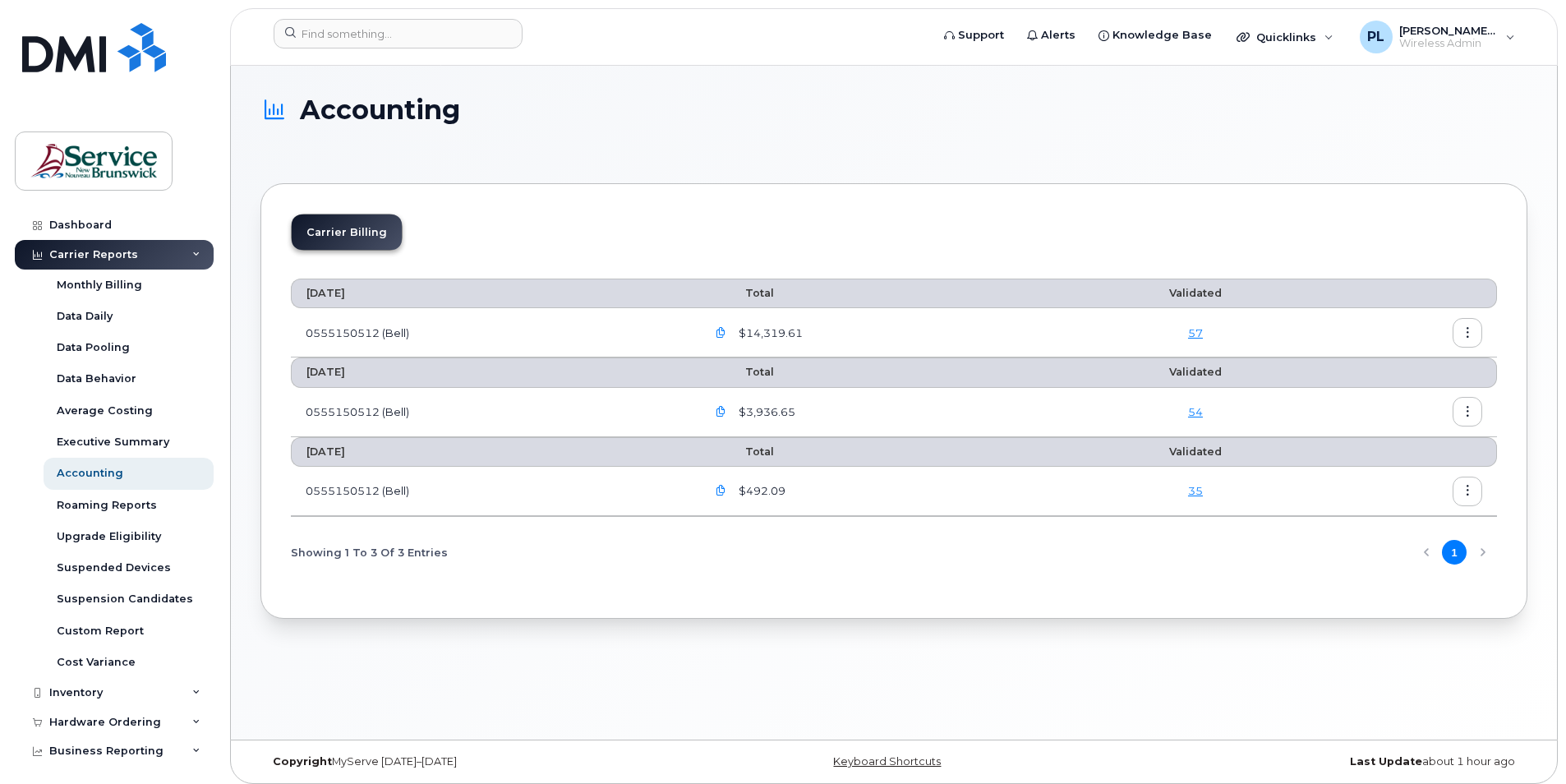
drag, startPoint x: 879, startPoint y: 619, endPoint x: 834, endPoint y: 616, distance: 45.1
click at [873, 626] on div "Accounting Carrier Billing [DATE] Total Validated 0555150512 (Bell) $14,319.61 …" at bounding box center [895, 402] width 1327 height 674
click at [726, 493] on icon "button" at bounding box center [722, 491] width 11 height 11
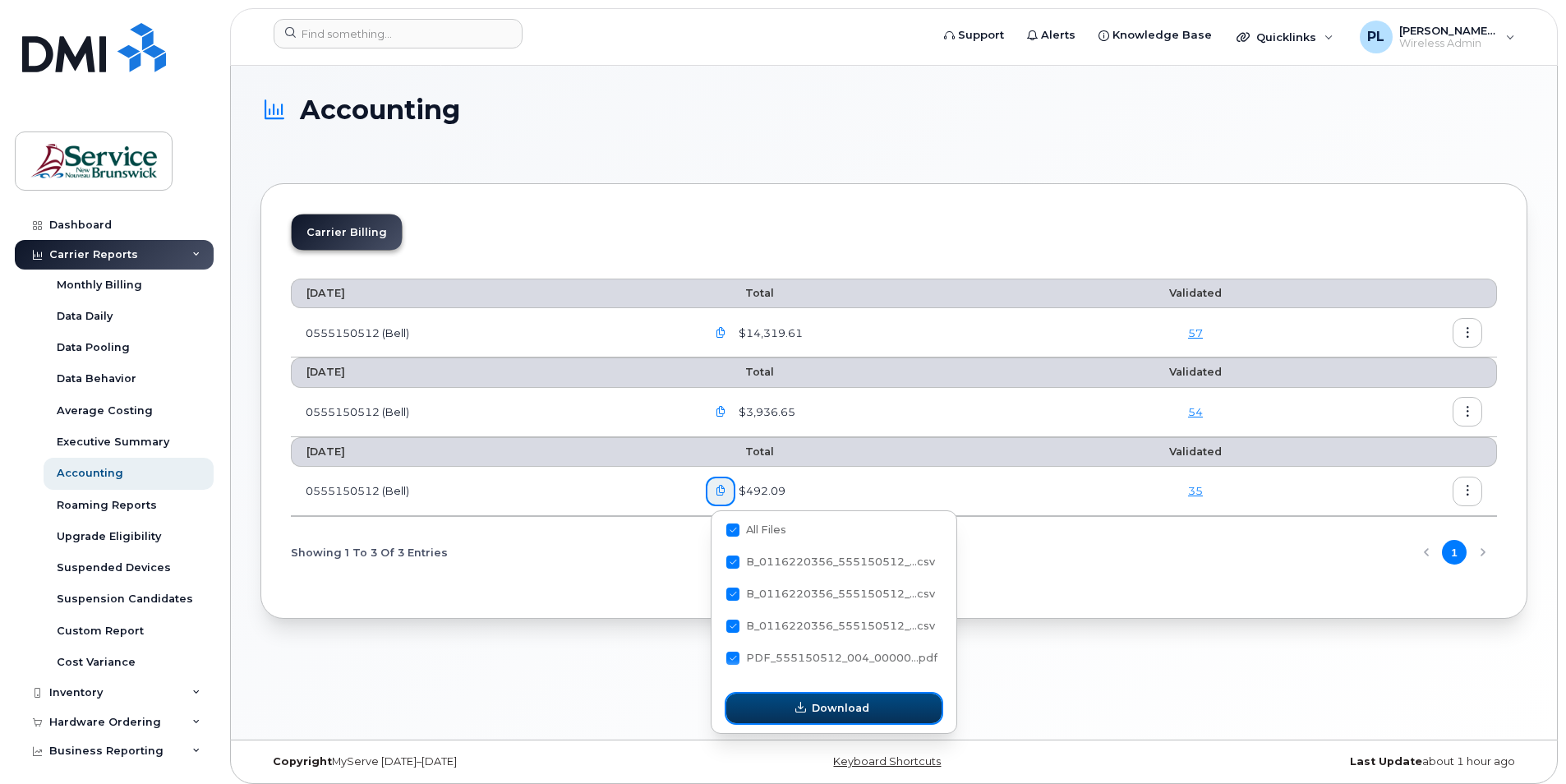
click at [792, 703] on button "Download" at bounding box center [834, 708] width 215 height 30
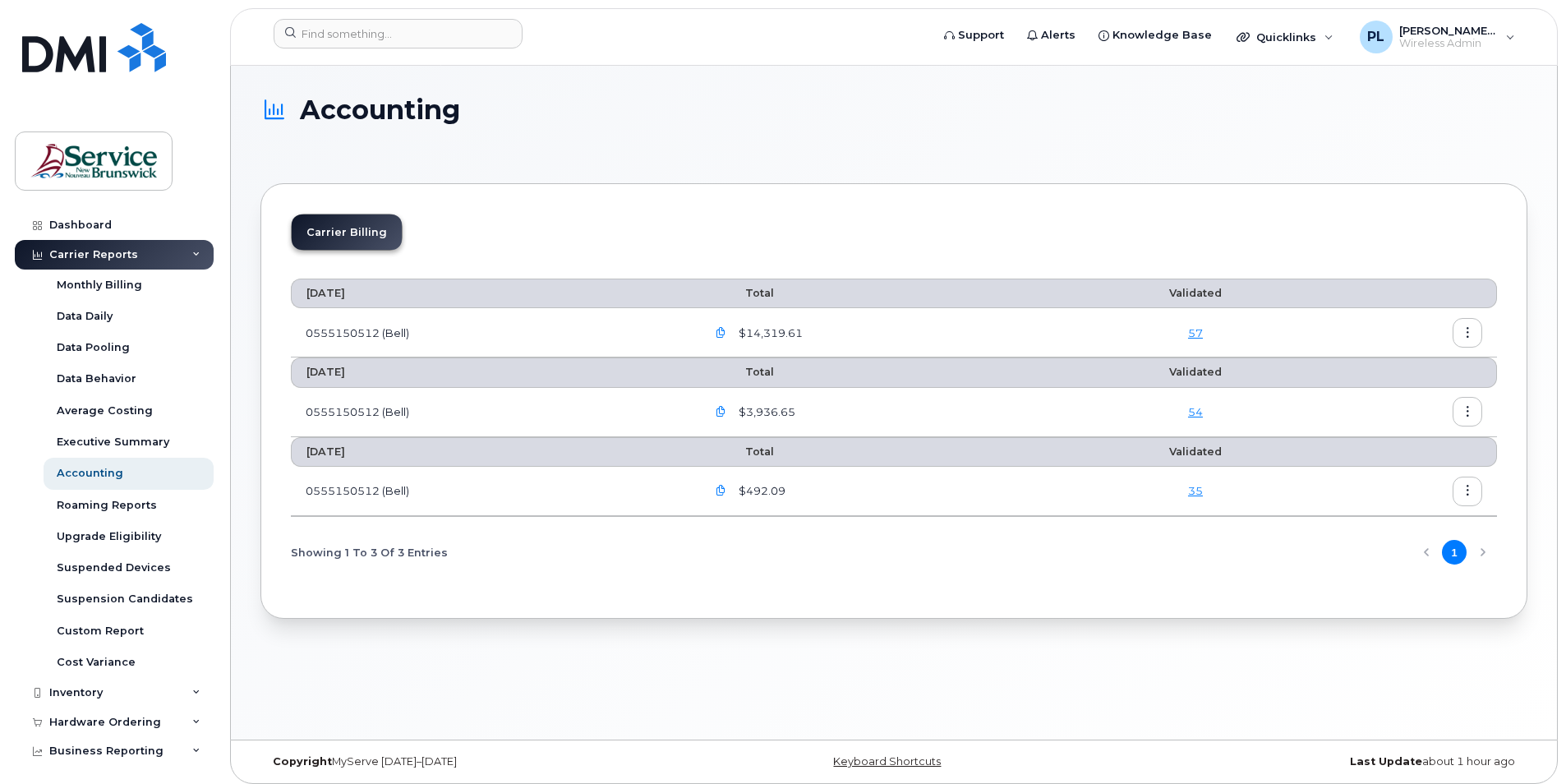
click at [723, 407] on icon "button" at bounding box center [722, 412] width 11 height 11
click at [725, 407] on icon "button" at bounding box center [722, 412] width 11 height 11
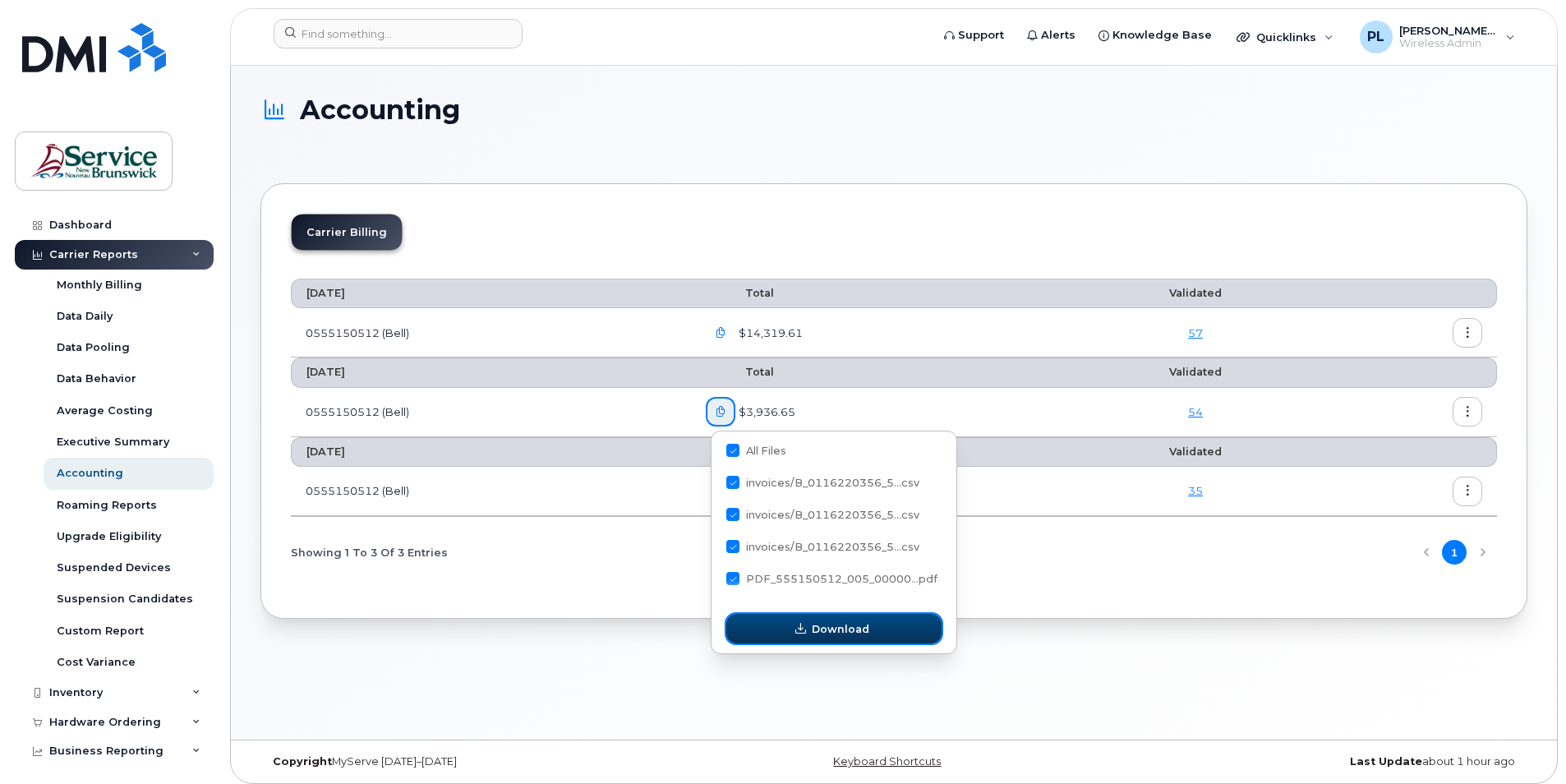
click at [788, 625] on button "Download" at bounding box center [834, 628] width 215 height 30
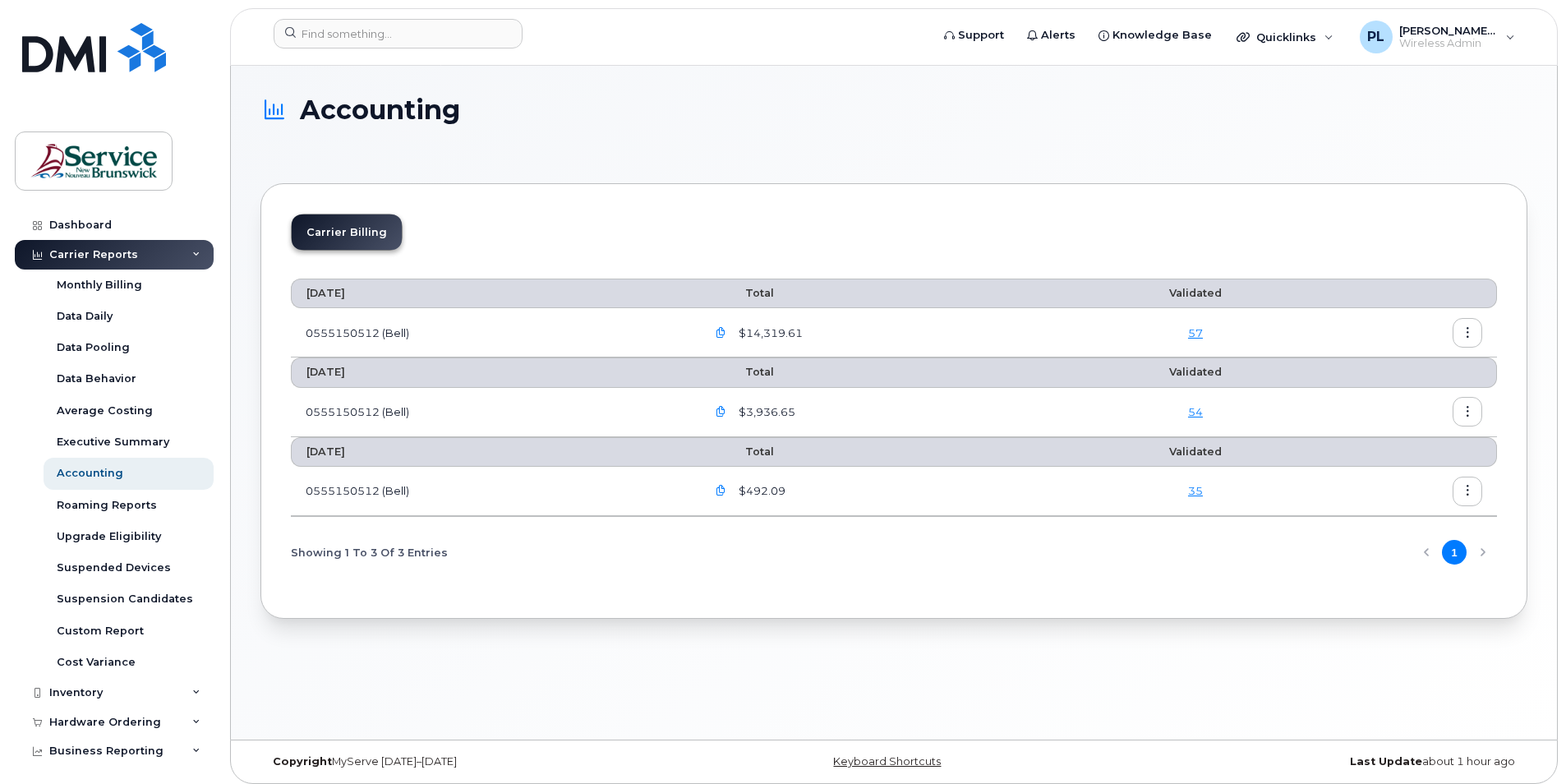
click at [723, 329] on icon "button" at bounding box center [722, 333] width 11 height 11
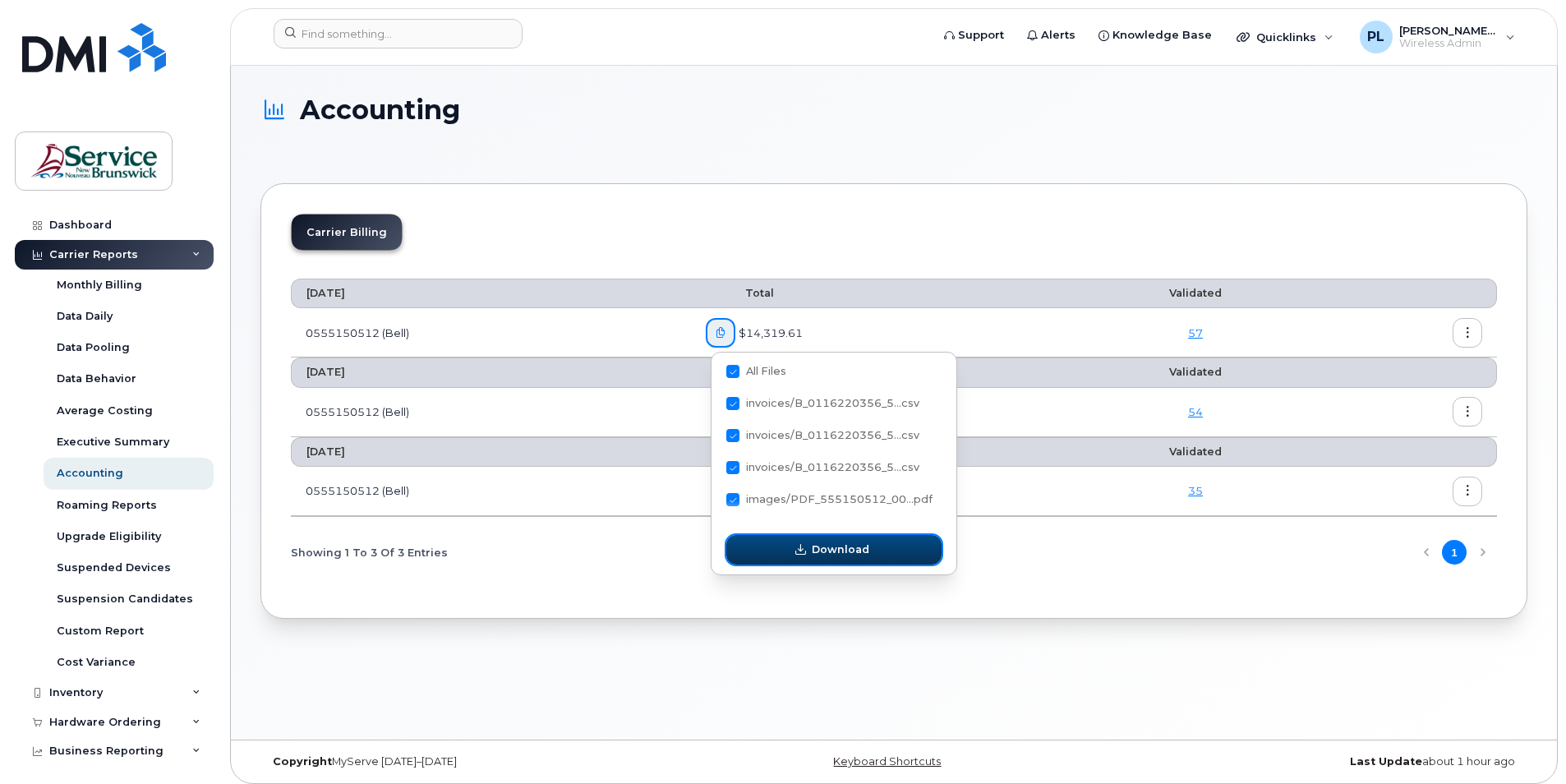
click at [853, 545] on span "Download" at bounding box center [841, 548] width 57 height 15
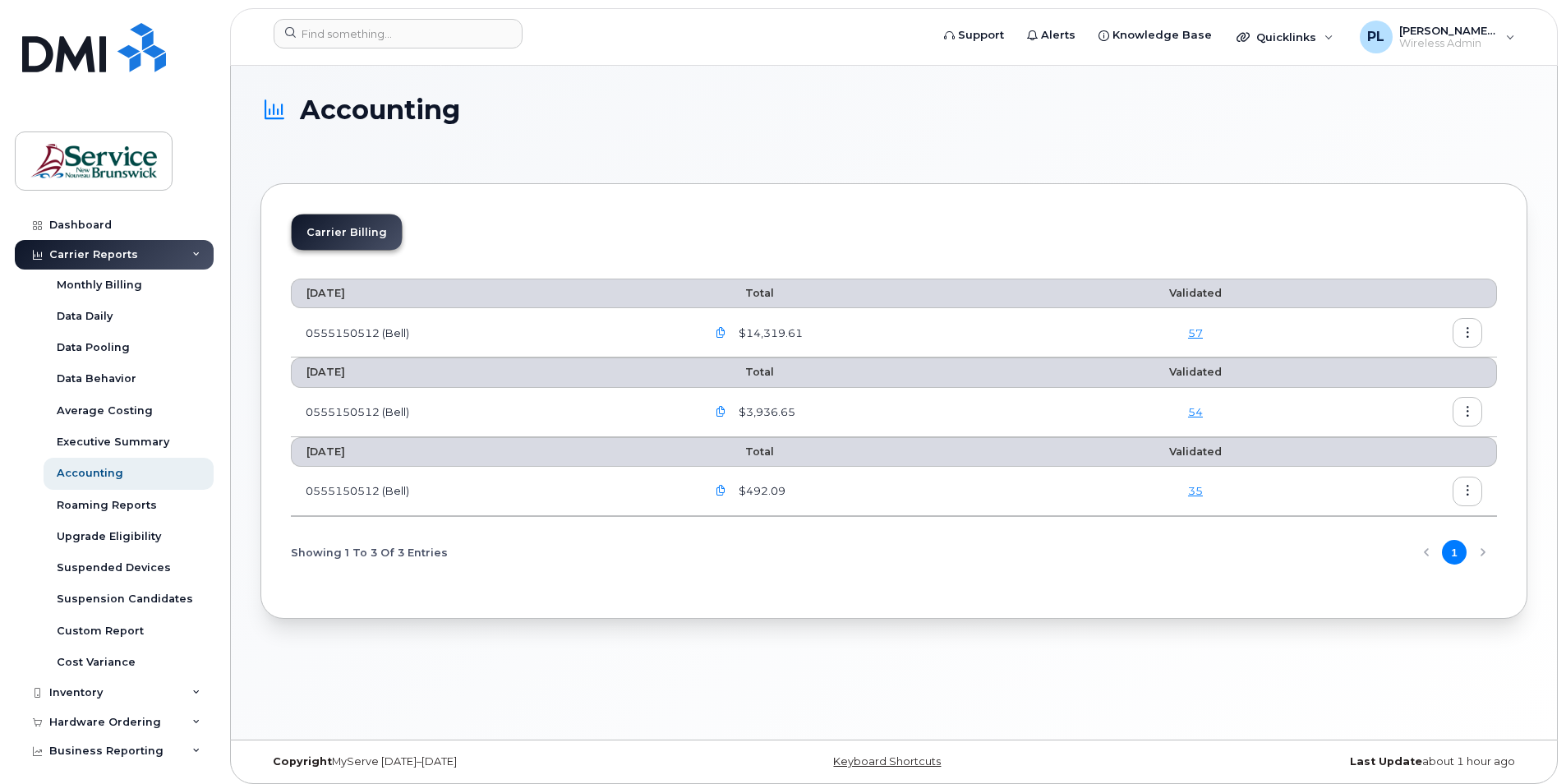
click at [766, 675] on div "Accounting Carrier Billing [DATE] Total Validated 0555150512 (Bell) $14,319.61 …" at bounding box center [895, 402] width 1327 height 674
click at [1312, 129] on div "Accounting" at bounding box center [895, 124] width 1268 height 58
click at [1464, 33] on span "[PERSON_NAME] (SNB)" at bounding box center [1449, 30] width 99 height 13
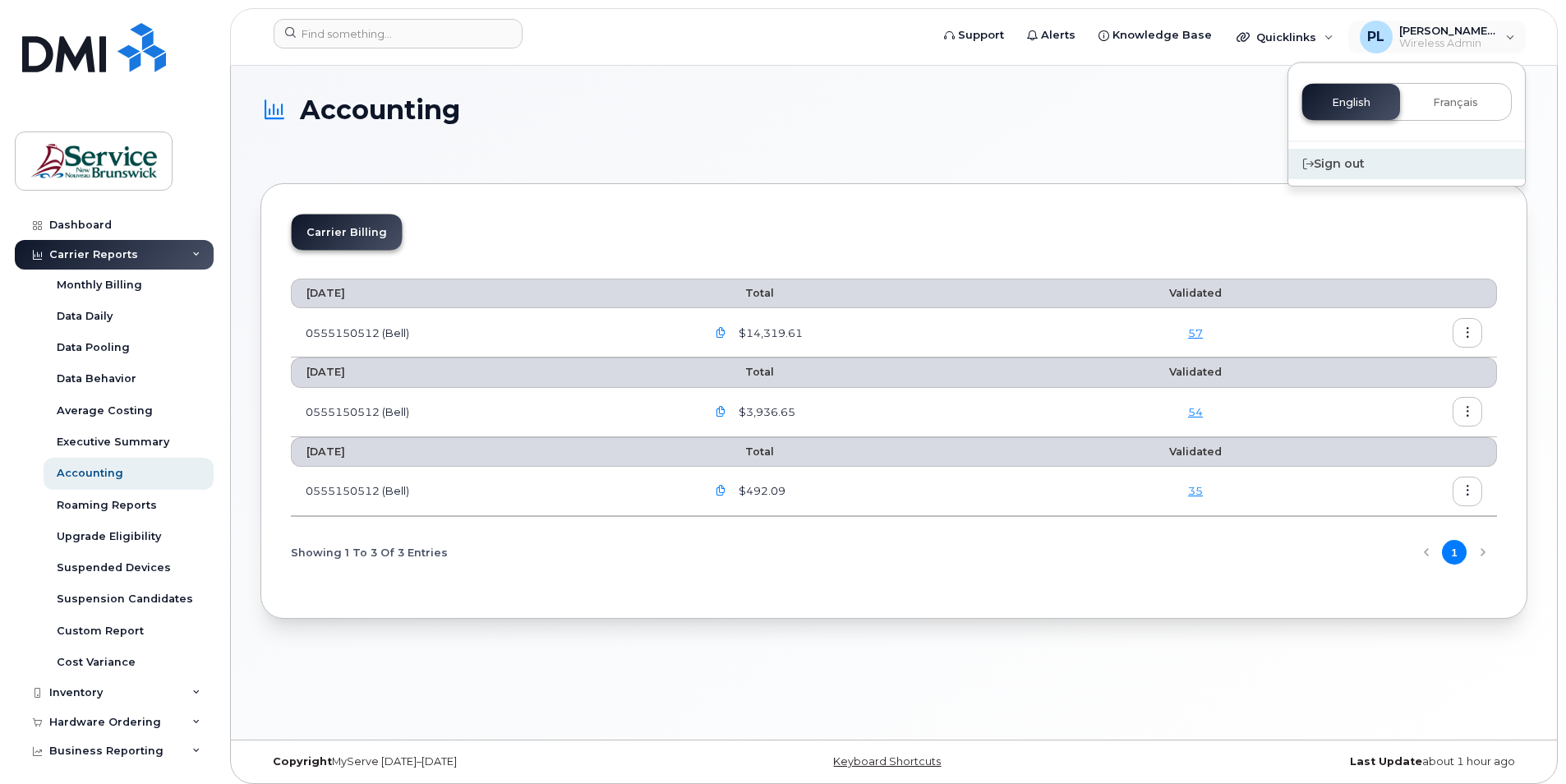
click at [1354, 163] on div "Sign out" at bounding box center [1407, 164] width 237 height 30
